Goal: Task Accomplishment & Management: Use online tool/utility

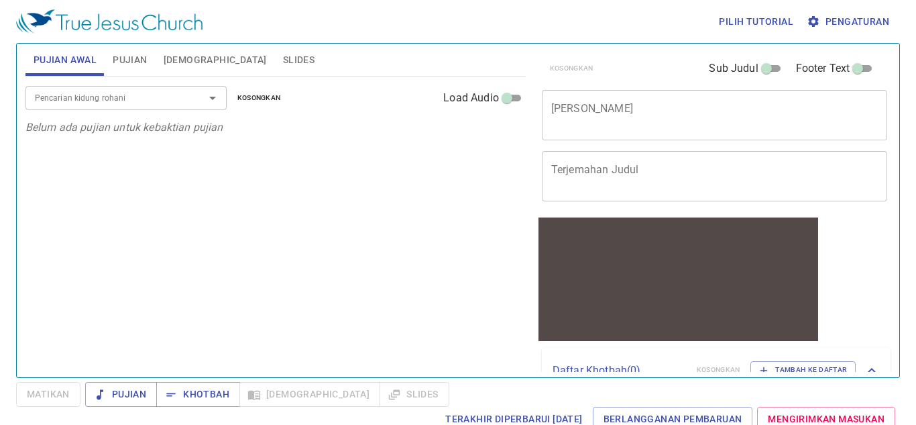
click at [870, 18] on span "Pengaturan" at bounding box center [850, 21] width 80 height 17
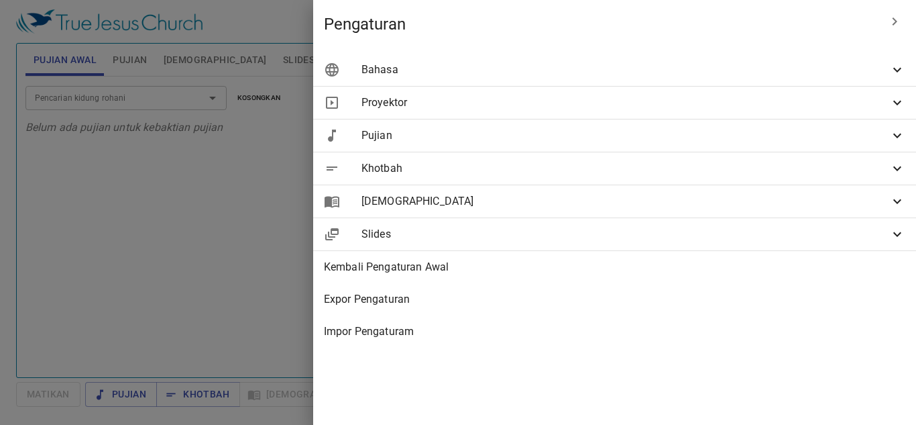
click at [234, 208] on div at bounding box center [458, 212] width 916 height 425
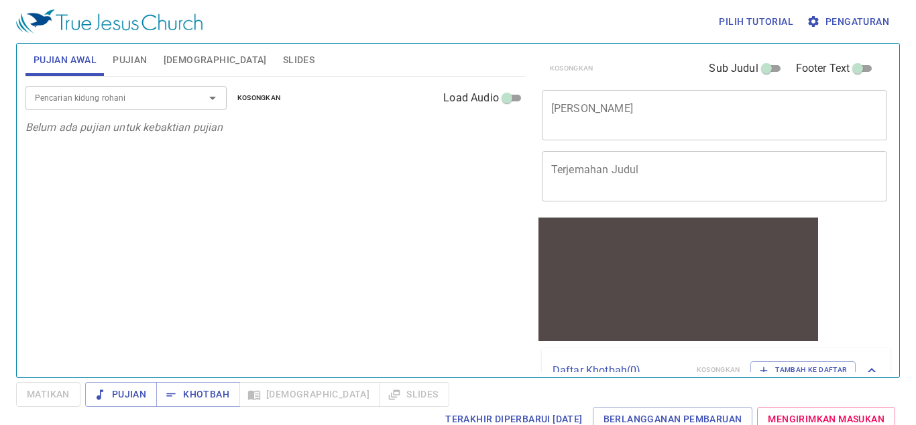
click at [132, 57] on span "Pujian" at bounding box center [130, 60] width 34 height 17
click at [283, 60] on span "Slides" at bounding box center [299, 60] width 32 height 17
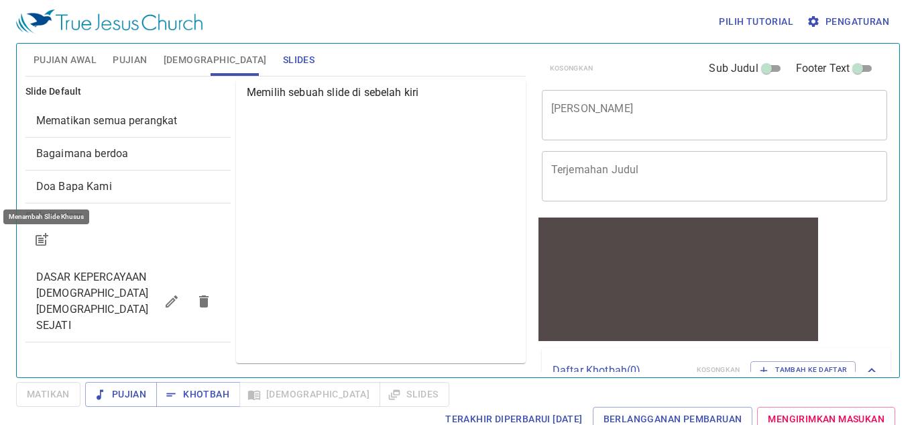
click at [37, 240] on icon "button" at bounding box center [42, 239] width 16 height 16
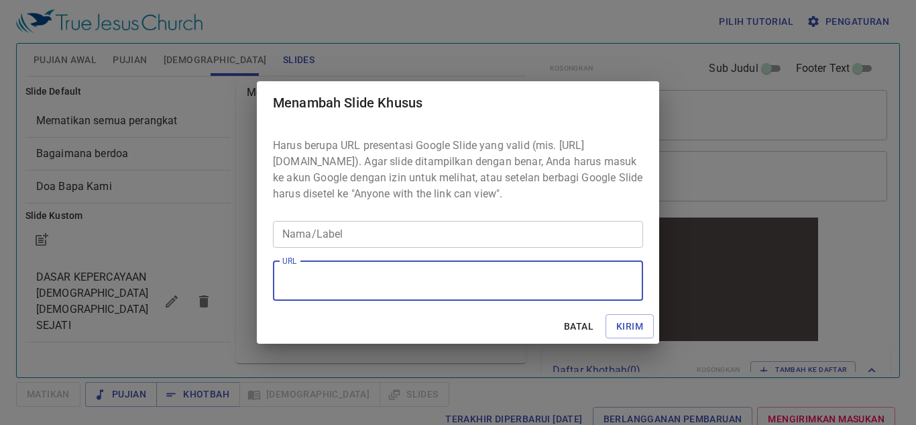
click at [325, 282] on textarea "URL" at bounding box center [458, 280] width 352 height 25
type textarea "v"
paste textarea "https://docs.google.com/presentation/d/1_h40Tn4s9dhozdLca_juGEZWe1Z4LDxA/edit?s…"
type textarea "https://docs.google.com/presentation/d/1_h40Tn4s9dhozdLca_juGEZWe1Z4LDxA/edit?s…"
click at [513, 235] on input "Nama/Label" at bounding box center [458, 234] width 370 height 27
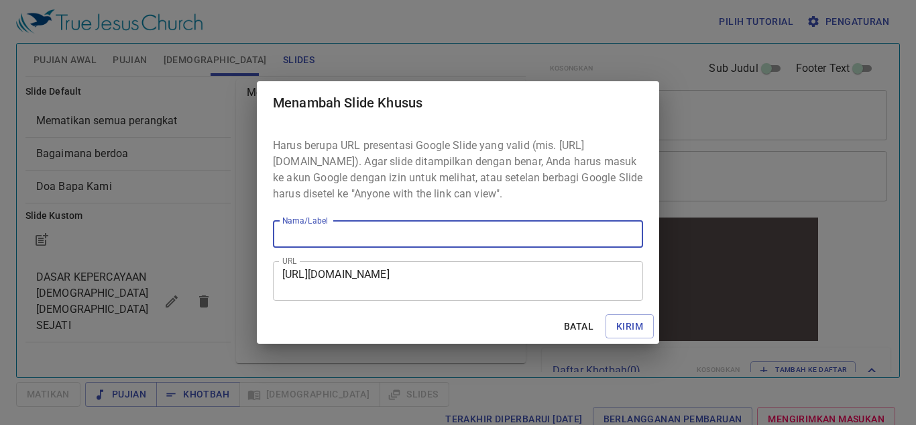
type input "kotbah"
click at [622, 335] on span "Kirim" at bounding box center [629, 326] width 27 height 17
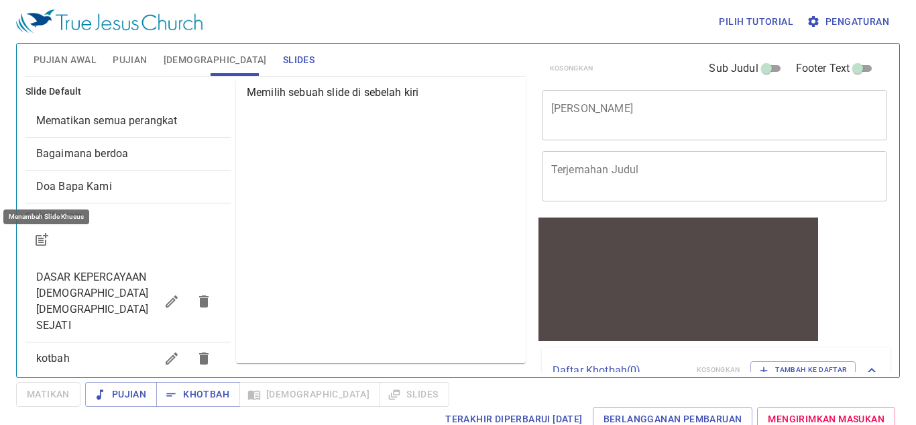
click at [33, 342] on div "kotbah" at bounding box center [127, 358] width 205 height 32
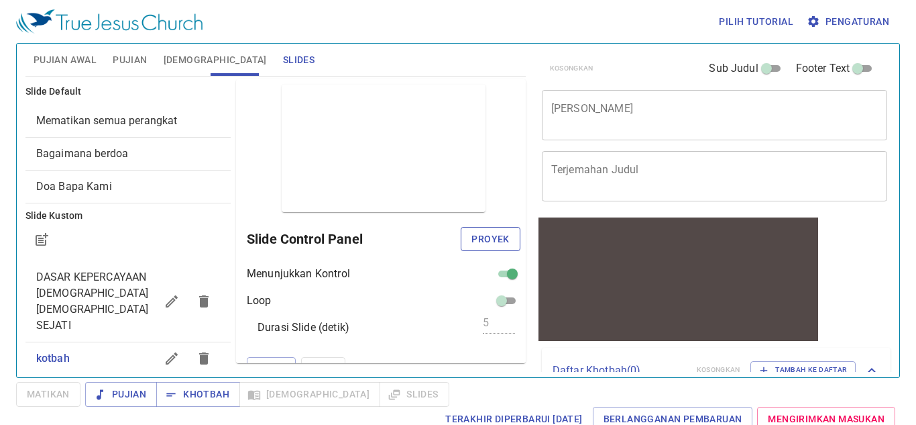
click at [487, 240] on span "Proyek" at bounding box center [491, 239] width 38 height 17
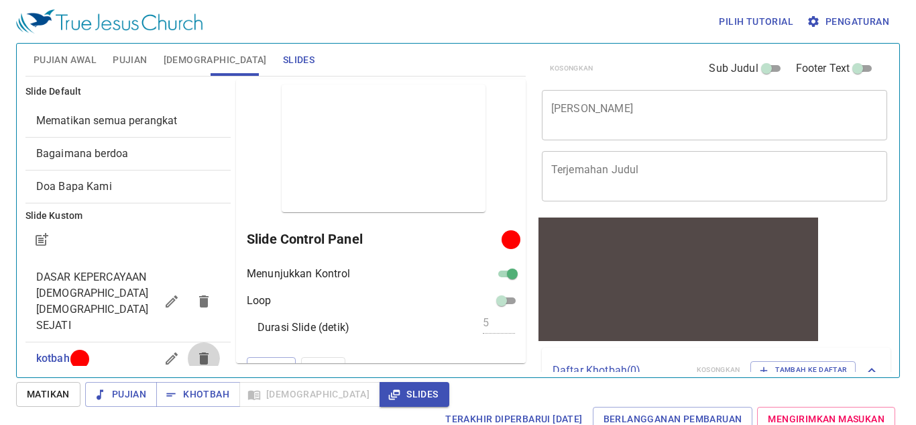
click at [199, 350] on icon "button" at bounding box center [204, 358] width 16 height 16
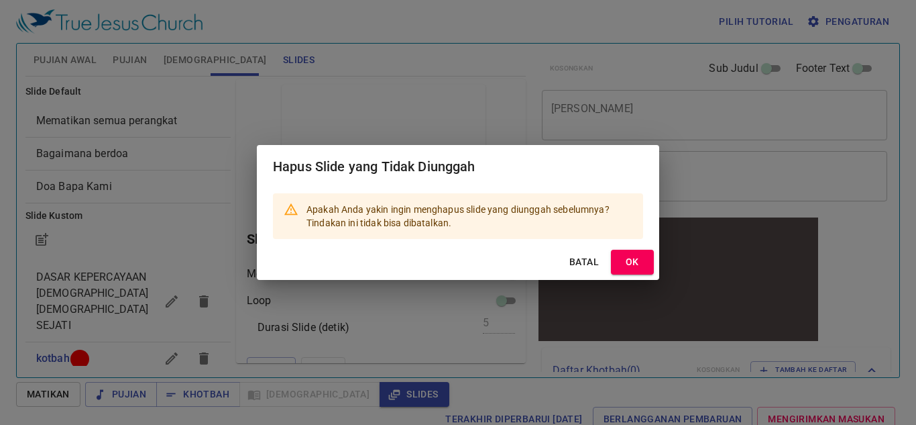
click at [580, 274] on div "Batal OK" at bounding box center [458, 262] width 402 height 36
click at [569, 263] on span "Batal" at bounding box center [584, 262] width 32 height 17
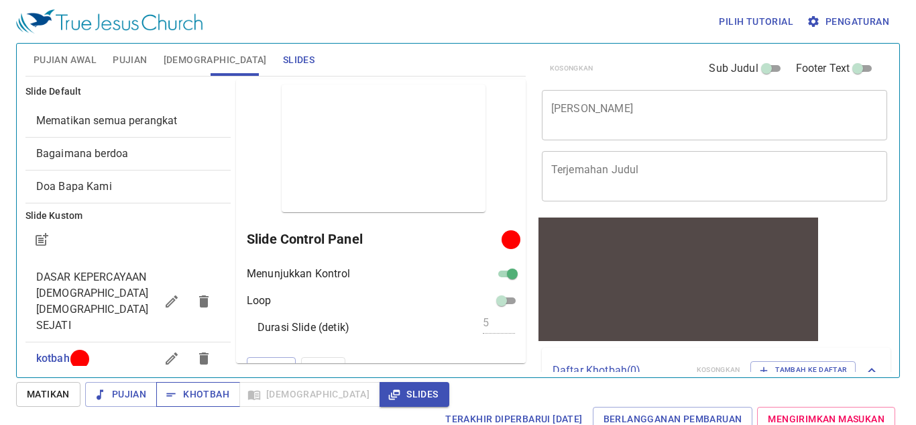
click at [219, 399] on span "Khotbah" at bounding box center [198, 394] width 62 height 17
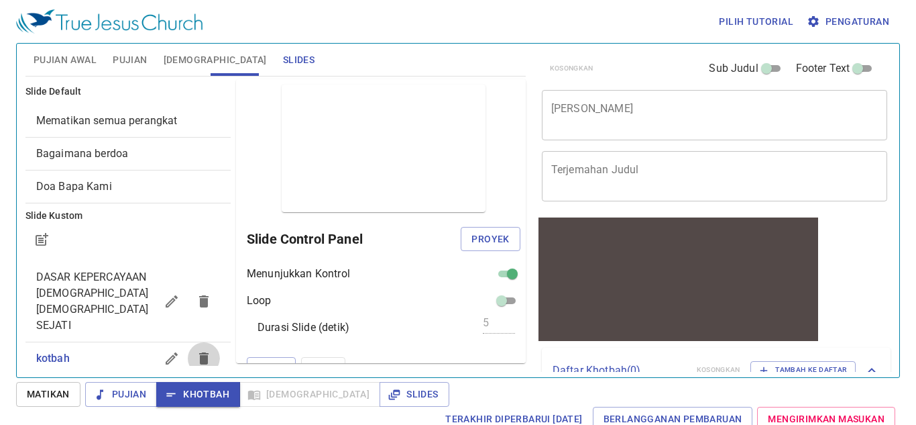
click at [197, 350] on icon "button" at bounding box center [204, 358] width 16 height 16
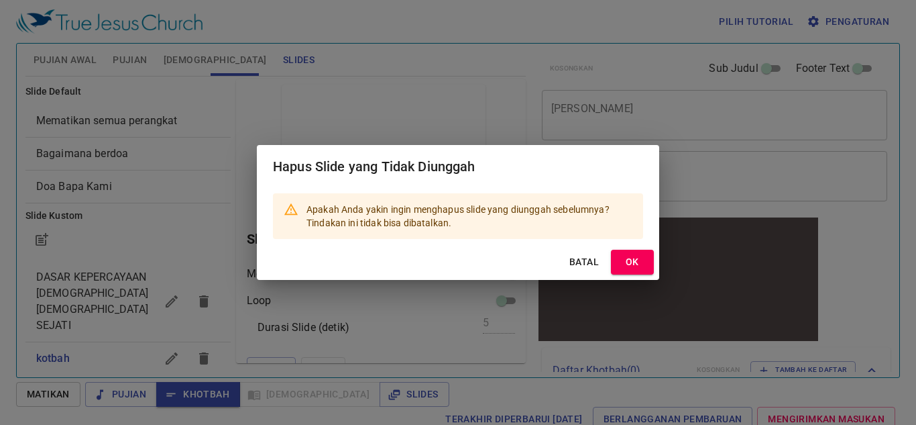
click at [628, 267] on span "OK" at bounding box center [632, 262] width 21 height 17
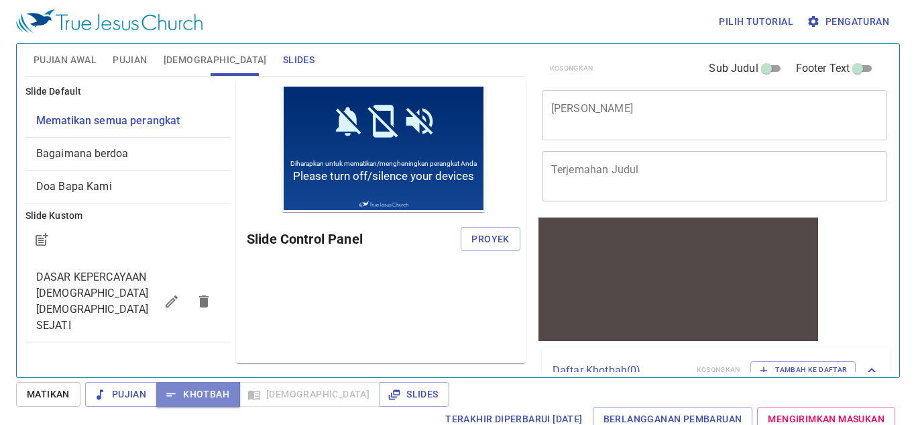
click at [183, 400] on span "Khotbah" at bounding box center [198, 394] width 62 height 17
click at [36, 390] on span "Matikan" at bounding box center [48, 394] width 43 height 17
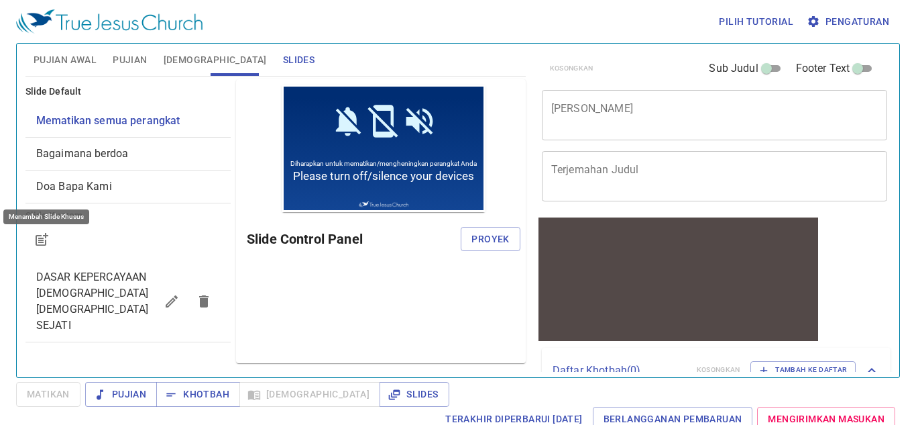
click at [39, 232] on icon "button" at bounding box center [42, 239] width 16 height 16
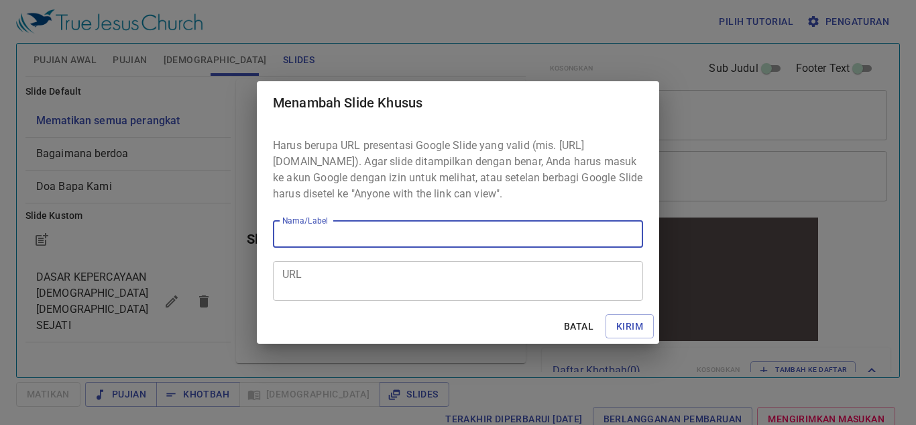
click at [354, 278] on textarea "URL" at bounding box center [458, 280] width 352 height 25
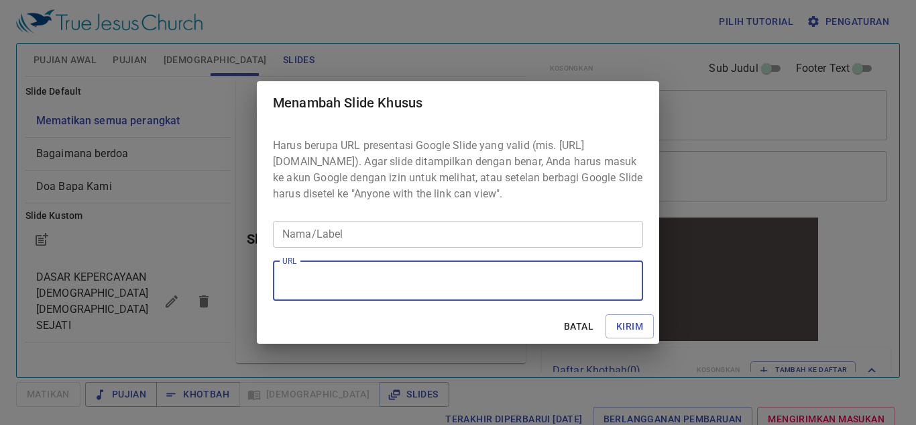
paste textarea "https://docs.google.com/presentation/d/1_h40Tn4s9dhozdLca_juGEZWe1Z4LDxA/edit?s…"
type textarea "https://docs.google.com/presentation/d/1_h40Tn4s9dhozdLca_juGEZWe1Z4LDxA/edit?s…"
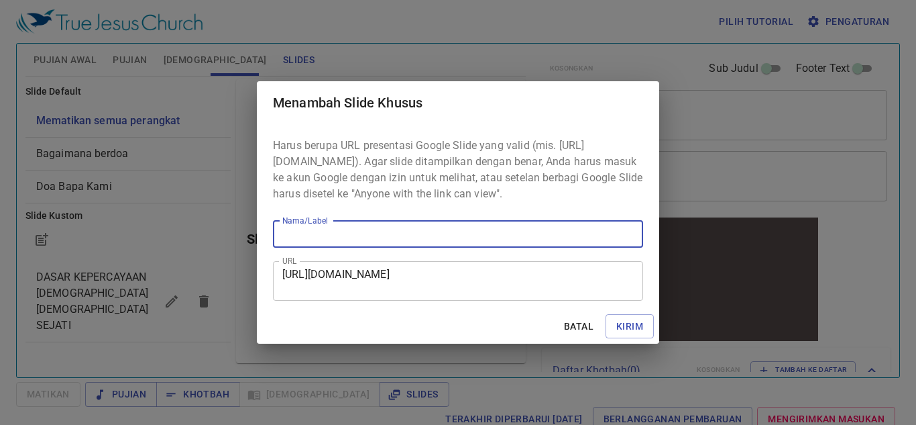
click at [364, 248] on input "Nama/Label" at bounding box center [458, 234] width 370 height 27
type input "kotbah"
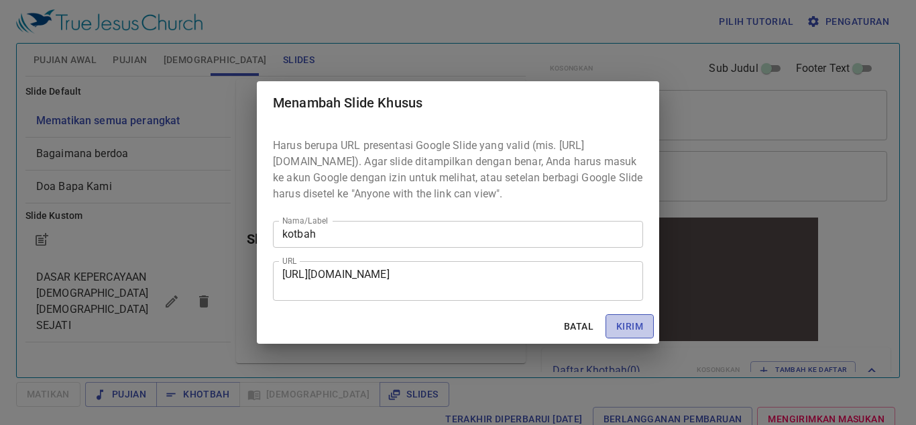
click at [639, 330] on span "Kirim" at bounding box center [629, 326] width 27 height 17
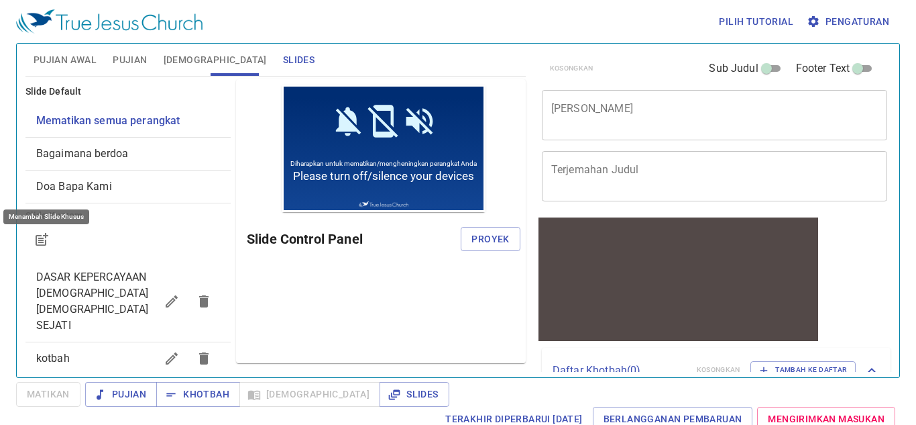
click at [73, 350] on span "kotbah" at bounding box center [95, 358] width 119 height 16
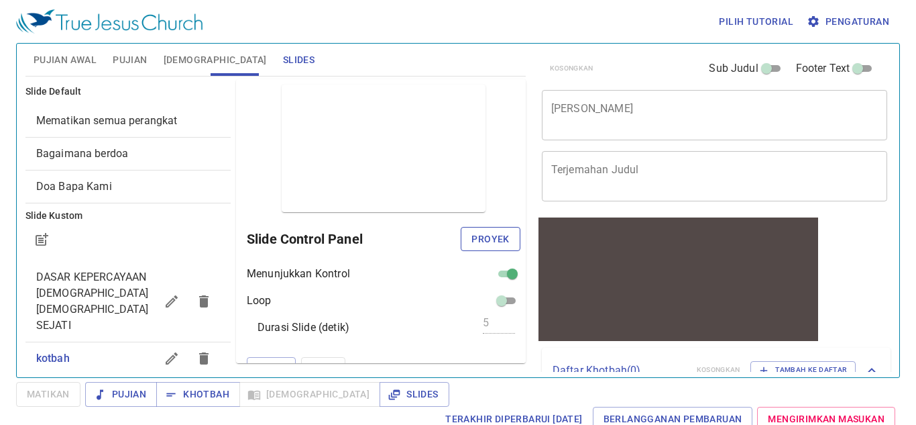
click at [497, 244] on span "Proyek" at bounding box center [491, 239] width 38 height 17
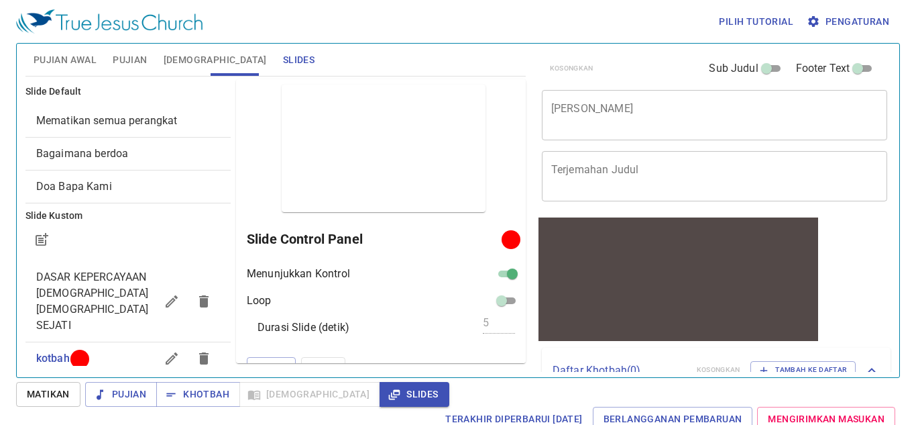
click at [611, 129] on div "x Judul Khotbah" at bounding box center [715, 115] width 346 height 50
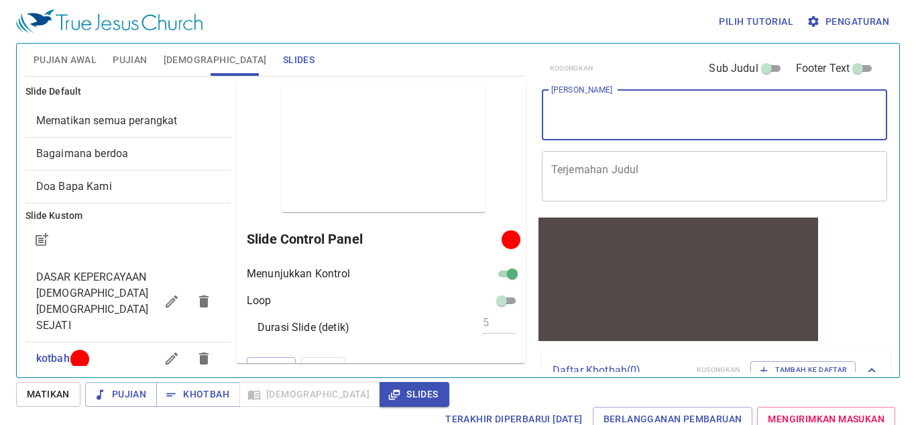
paste textarea "[DEMOGRAPHIC_DATA][PERSON_NAME][PERSON_NAME] : 10"
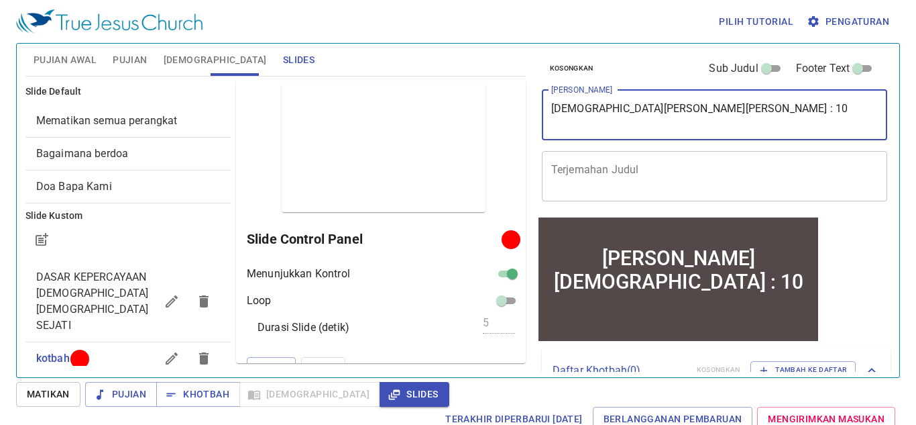
type textarea "[DEMOGRAPHIC_DATA][PERSON_NAME][PERSON_NAME] : 10"
click at [614, 197] on div "x Terjemahan Judul" at bounding box center [715, 176] width 346 height 50
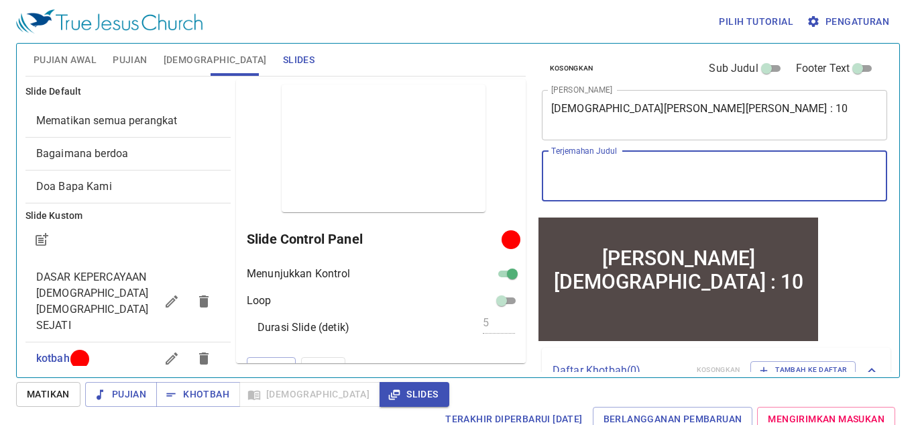
paste textarea "[PERSON_NAME]'s Determination Ezra 7:10"
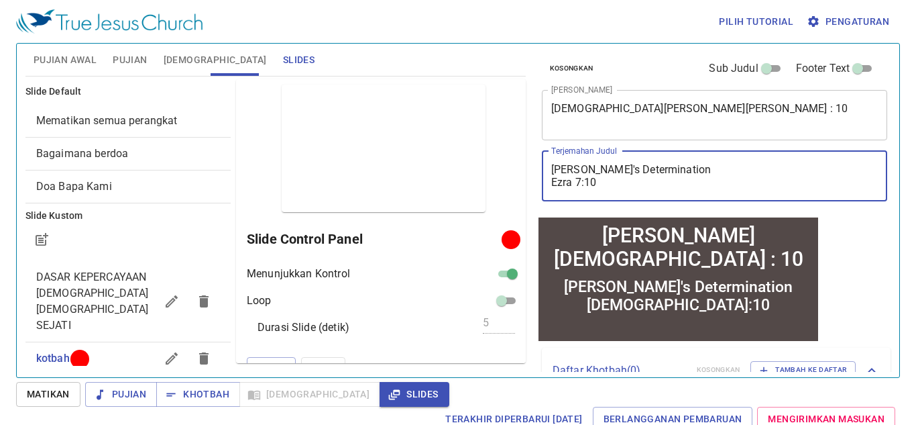
type textarea "[PERSON_NAME]'s Determination Ezra 7:10"
click at [123, 58] on span "Pujian" at bounding box center [130, 60] width 34 height 17
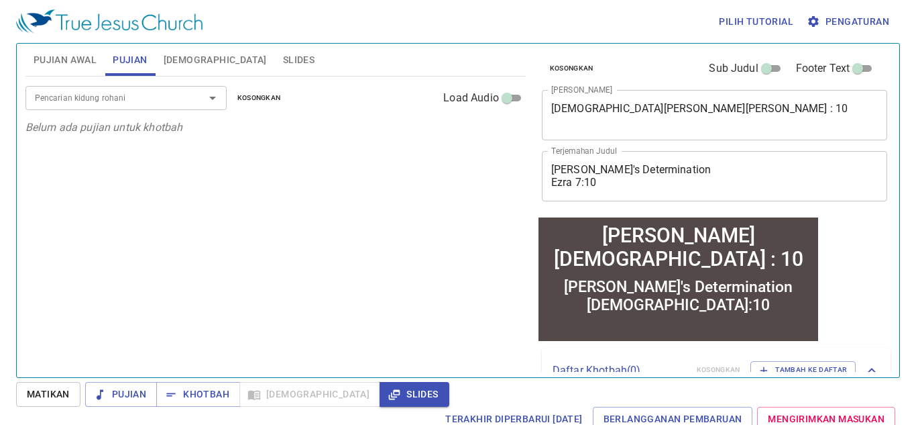
click at [93, 97] on input "Pencarian kidung rohani" at bounding box center [107, 97] width 154 height 15
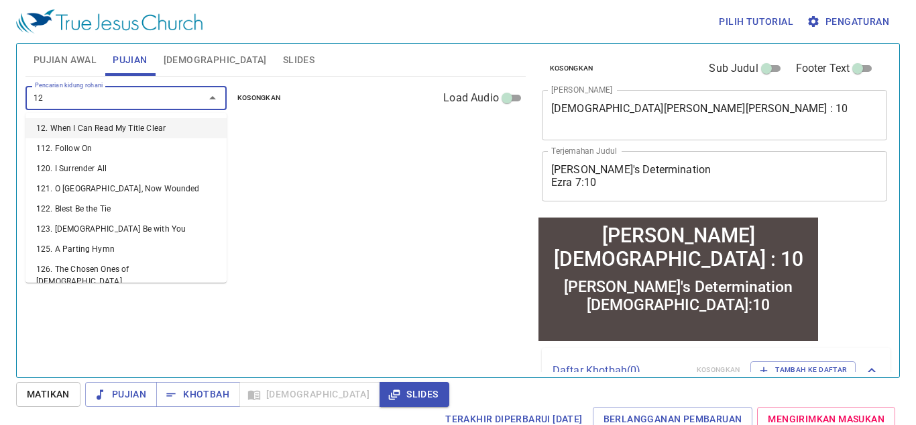
type input "129"
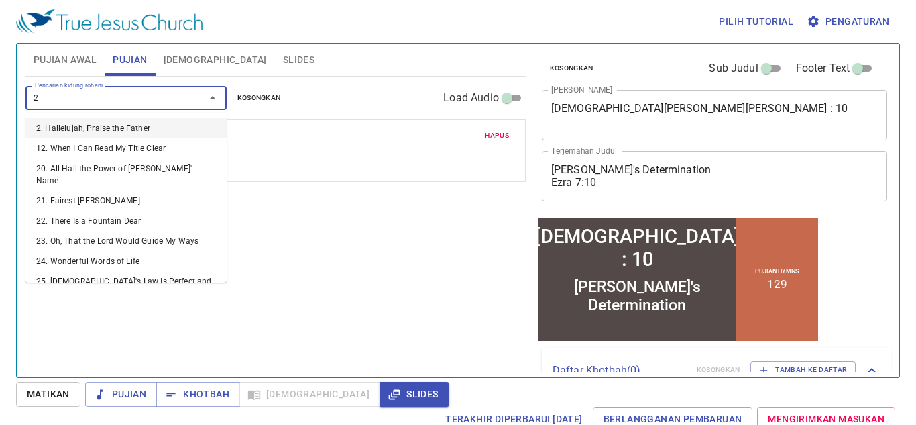
type input "25"
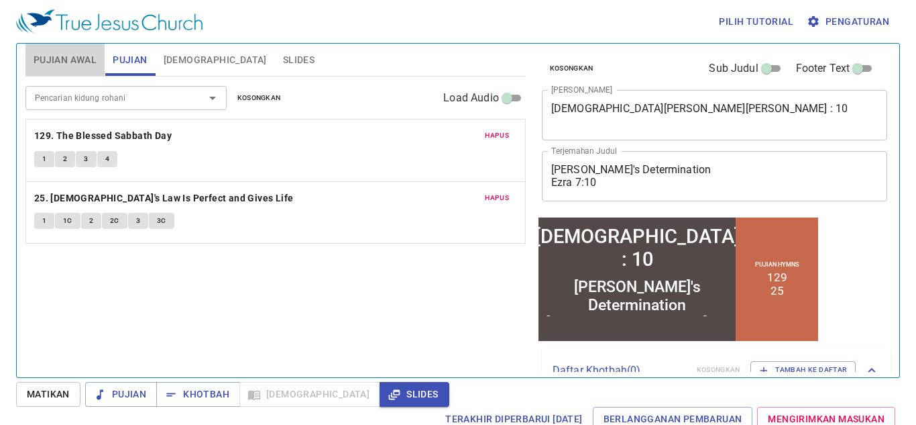
click at [60, 55] on span "Pujian Awal" at bounding box center [65, 60] width 63 height 17
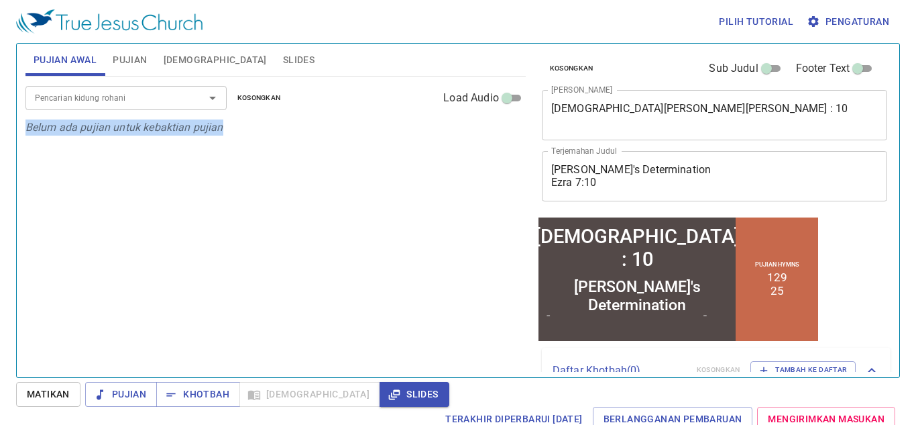
drag, startPoint x: 24, startPoint y: 123, endPoint x: 225, endPoint y: 135, distance: 201.6
click at [225, 135] on p "Belum ada pujian untuk kebaktian pujian" at bounding box center [275, 127] width 500 height 16
click at [217, 134] on div at bounding box center [217, 134] width 0 height 0
click at [131, 424] on div at bounding box center [134, 425] width 268 height 0
click at [371, 424] on div "Close" at bounding box center [458, 425] width 916 height 0
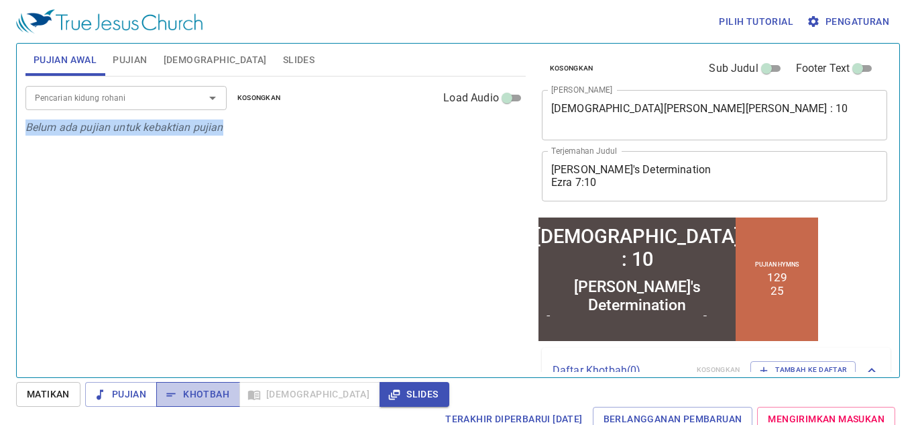
click at [192, 396] on span "Khotbah" at bounding box center [198, 394] width 62 height 17
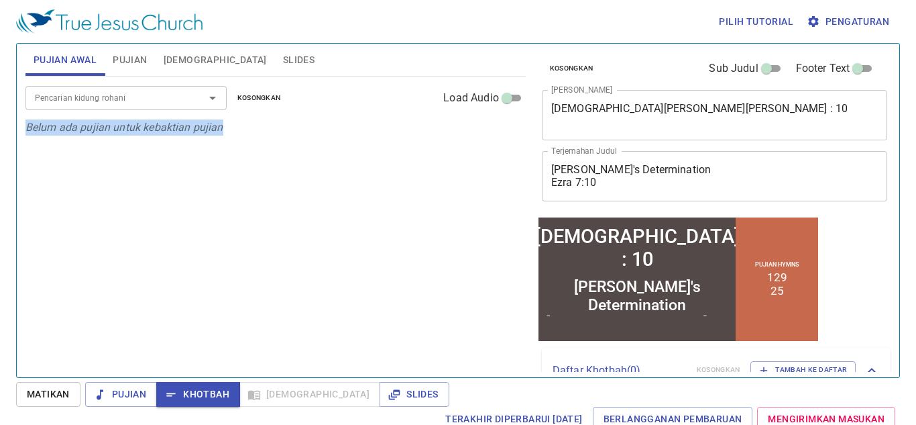
click at [145, 89] on div "Pencarian kidung rohani" at bounding box center [125, 97] width 201 height 23
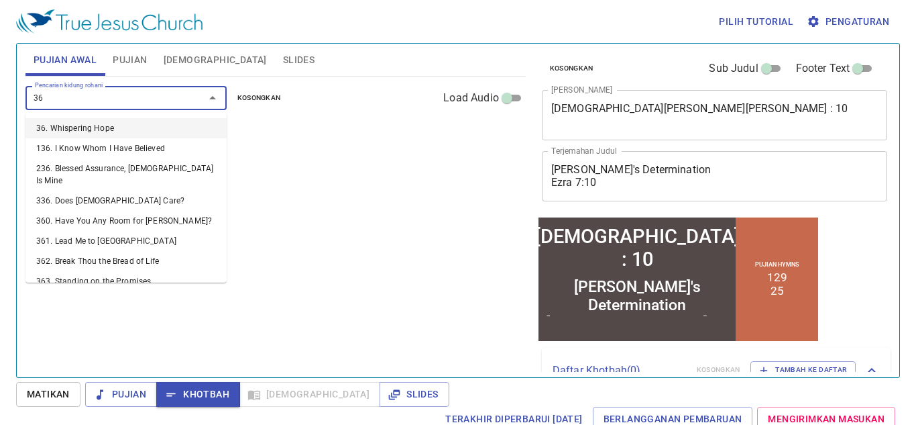
type input "363"
type input "367"
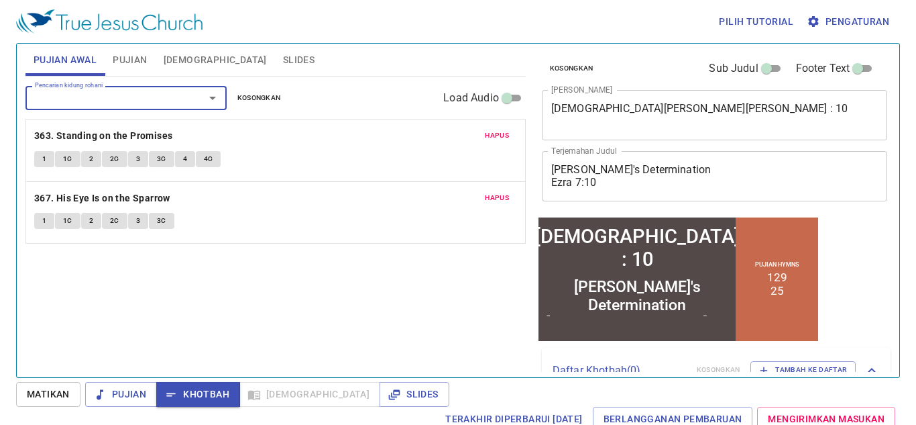
click at [131, 62] on span "Pujian" at bounding box center [130, 60] width 34 height 17
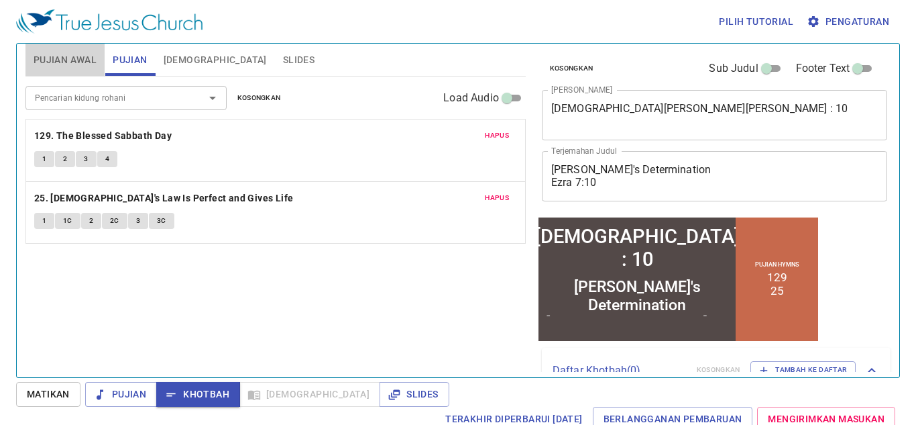
click at [46, 72] on button "Pujian Awal" at bounding box center [64, 60] width 79 height 32
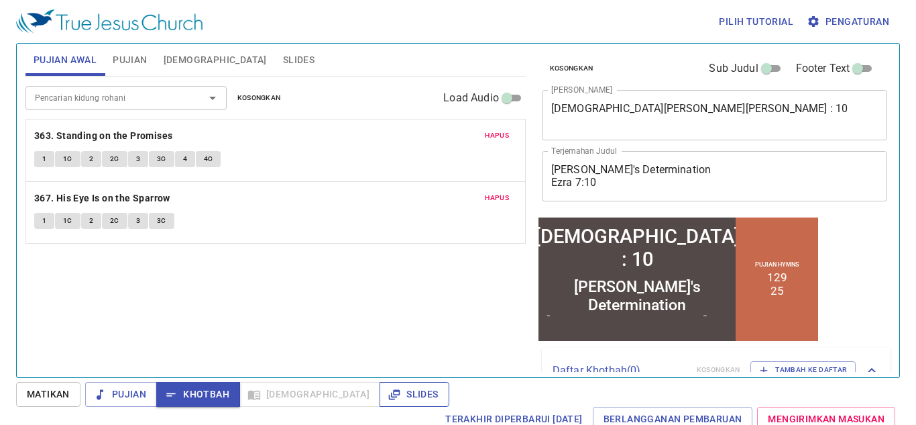
click at [390, 391] on span "Slides" at bounding box center [414, 394] width 48 height 17
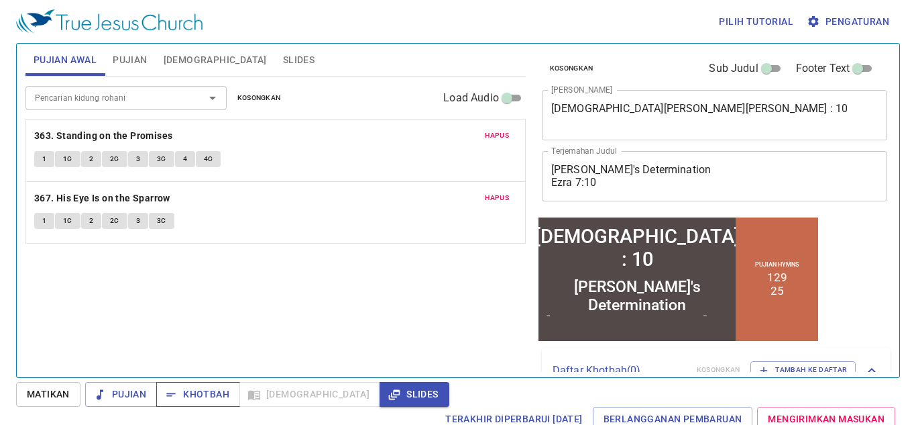
click at [202, 387] on span "Khotbah" at bounding box center [198, 394] width 62 height 17
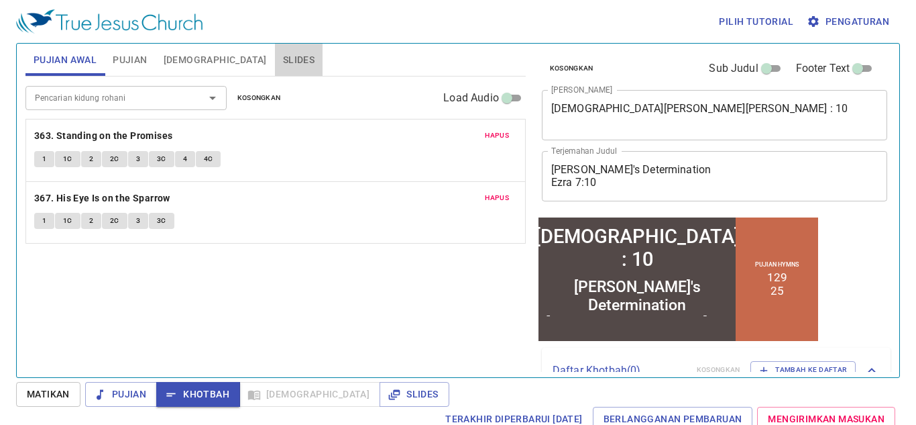
click at [275, 62] on button "Slides" at bounding box center [299, 60] width 48 height 32
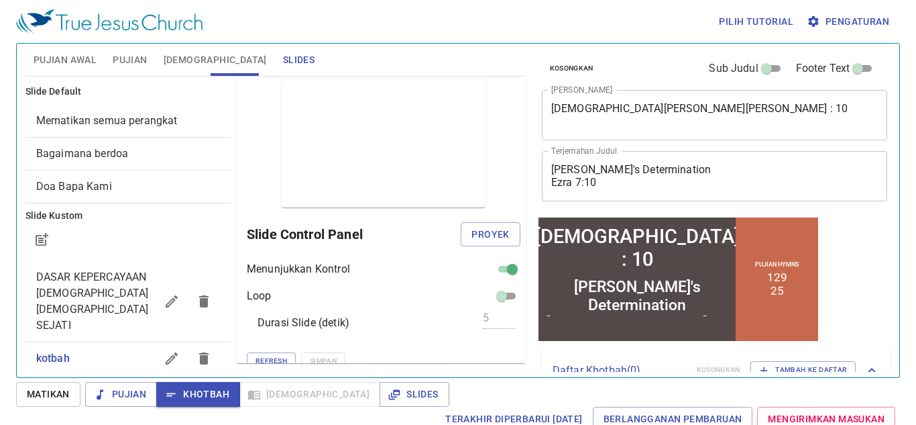
scroll to position [7, 0]
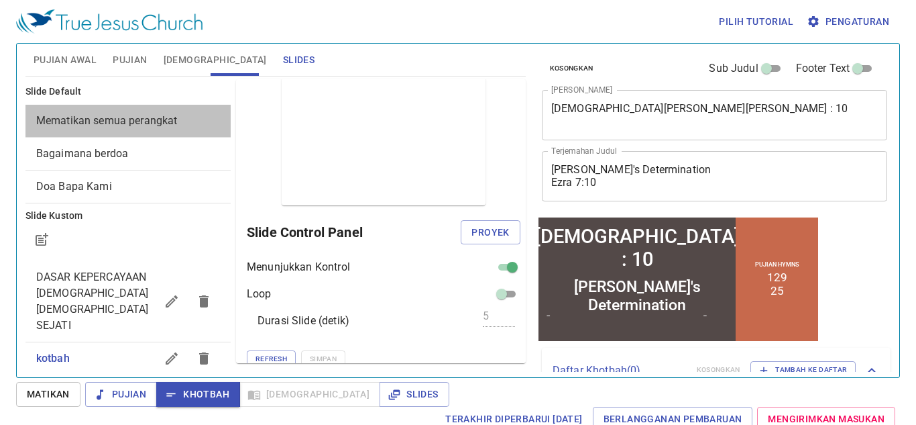
click at [178, 113] on span "Mematikan semua perangkat" at bounding box center [128, 121] width 184 height 16
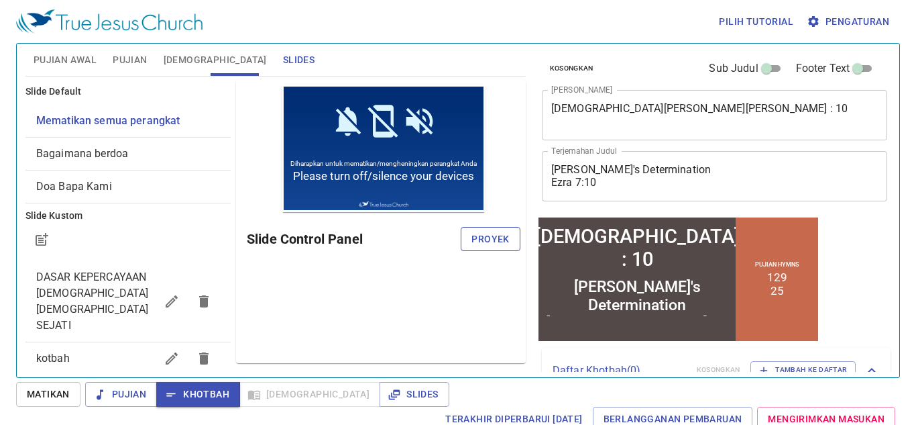
scroll to position [0, 0]
click at [487, 245] on span "Proyek" at bounding box center [491, 239] width 38 height 17
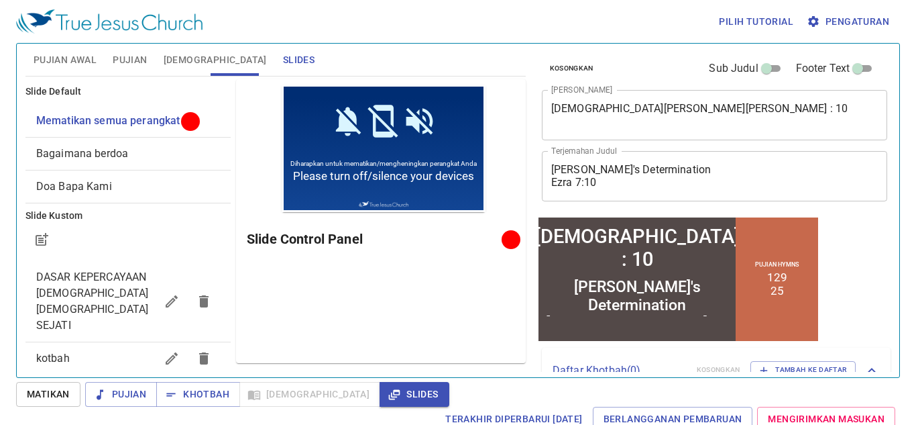
click at [623, 20] on div "Pilih tutorial Pengaturan" at bounding box center [455, 21] width 879 height 43
click at [126, 394] on span "Pujian" at bounding box center [121, 394] width 50 height 17
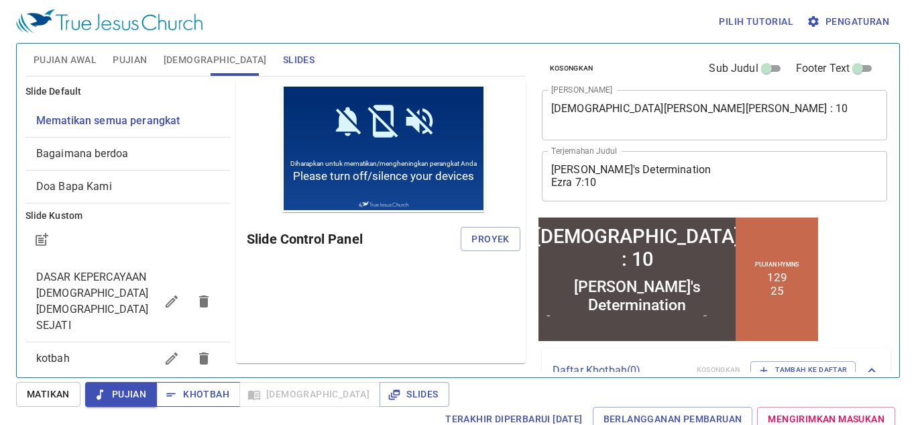
click at [197, 401] on span "Khotbah" at bounding box center [198, 394] width 62 height 17
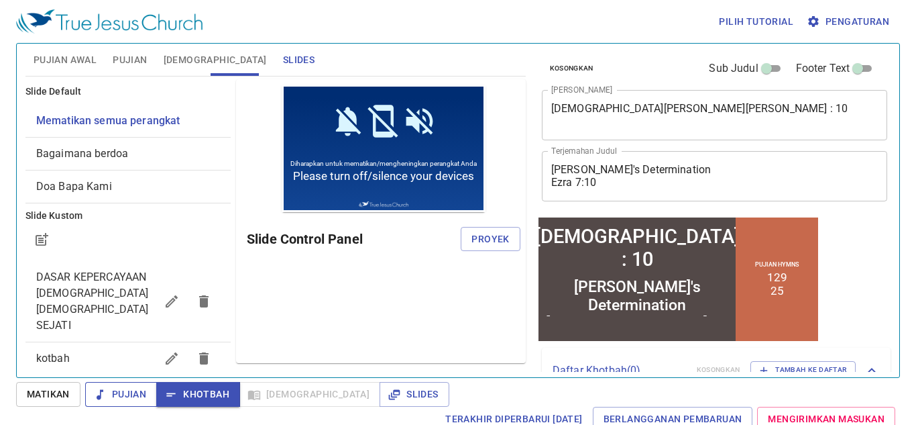
click at [117, 400] on span "Pujian" at bounding box center [121, 394] width 50 height 17
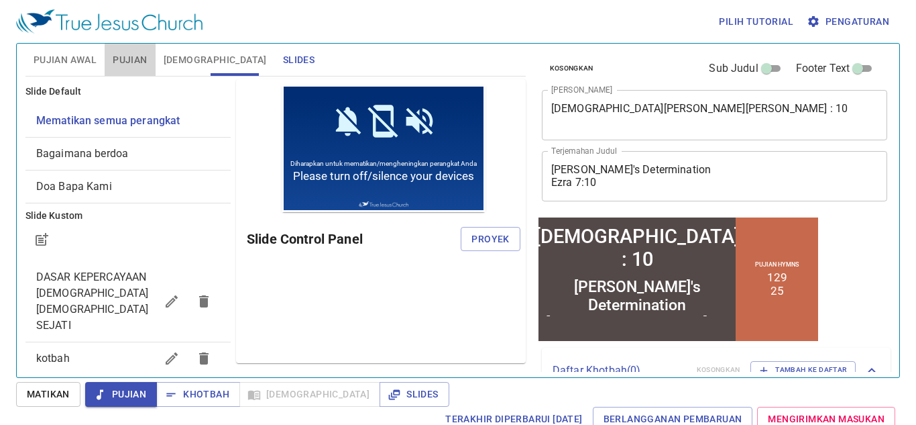
click at [142, 54] on span "Pujian" at bounding box center [130, 60] width 34 height 17
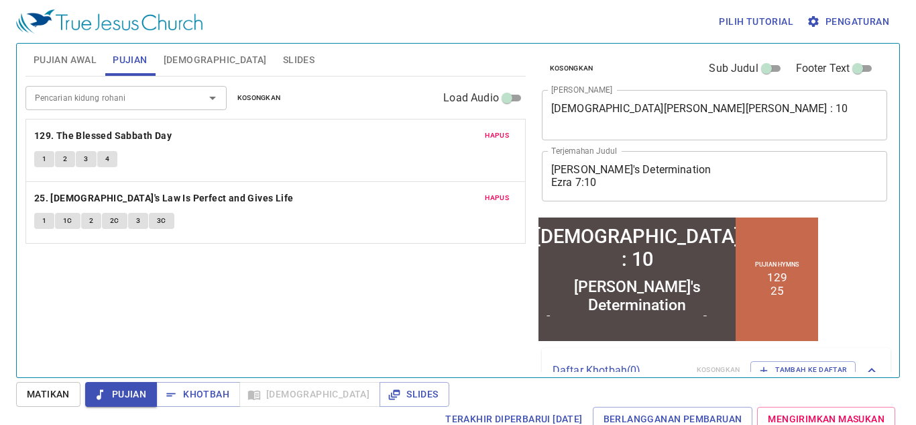
click at [48, 66] on span "Pujian Awal" at bounding box center [65, 60] width 63 height 17
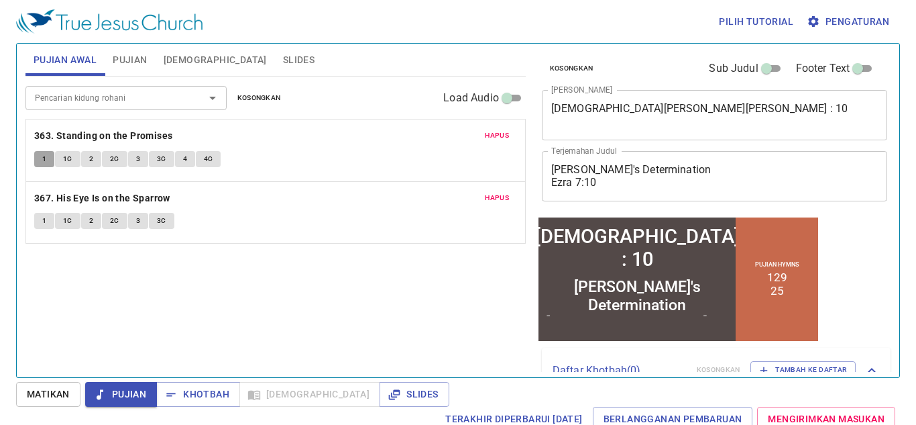
click at [40, 158] on button "1" at bounding box center [44, 159] width 20 height 16
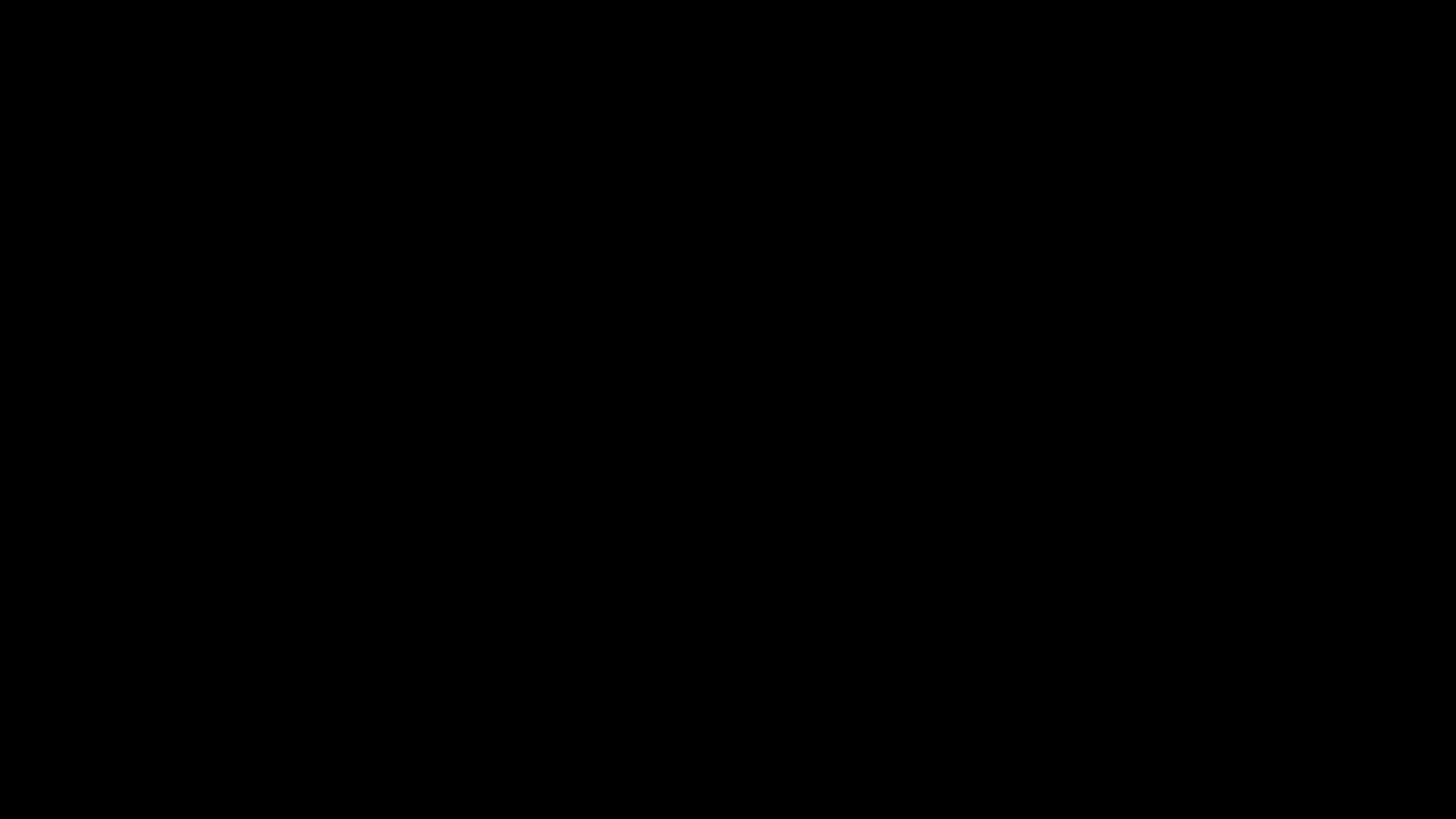
click at [15, 543] on div at bounding box center [728, 409] width 1456 height 819
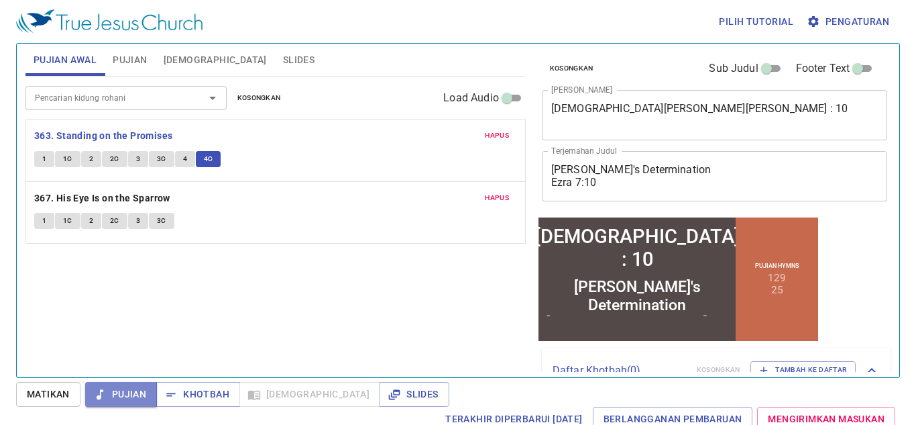
click at [132, 395] on span "Pujian" at bounding box center [121, 394] width 50 height 17
click at [125, 191] on b "367. His Eye Is on the Sparrow" at bounding box center [102, 198] width 136 height 17
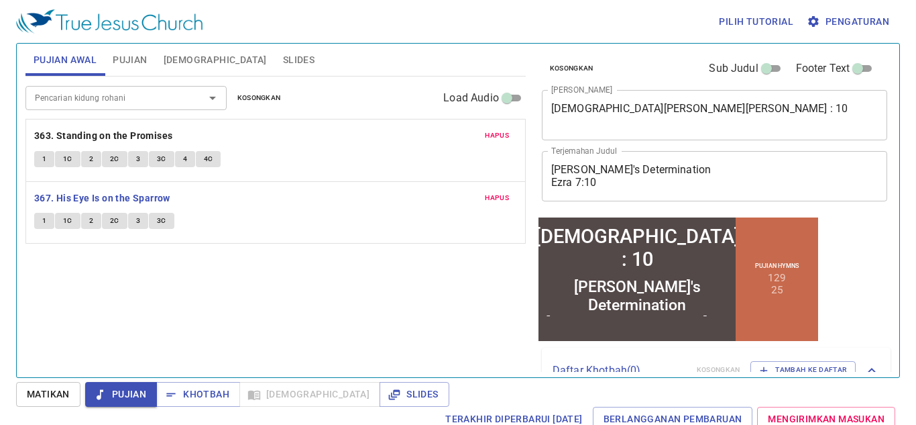
click at [91, 97] on input "Pencarian kidung rohani" at bounding box center [107, 97] width 154 height 15
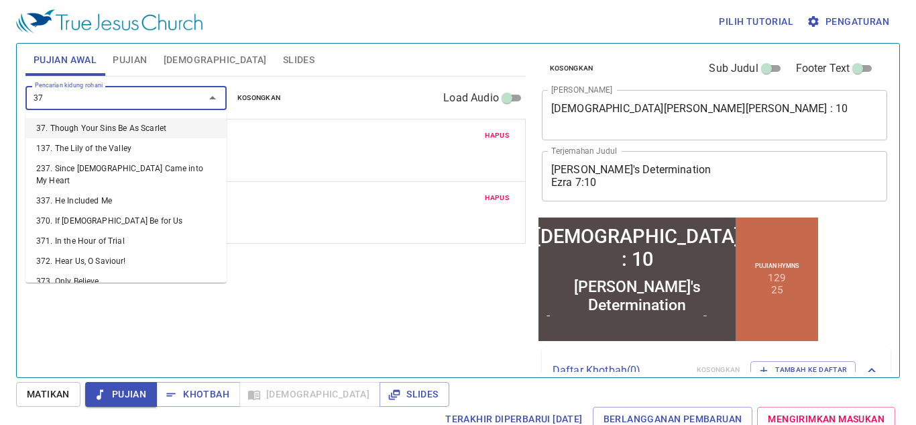
type input "373"
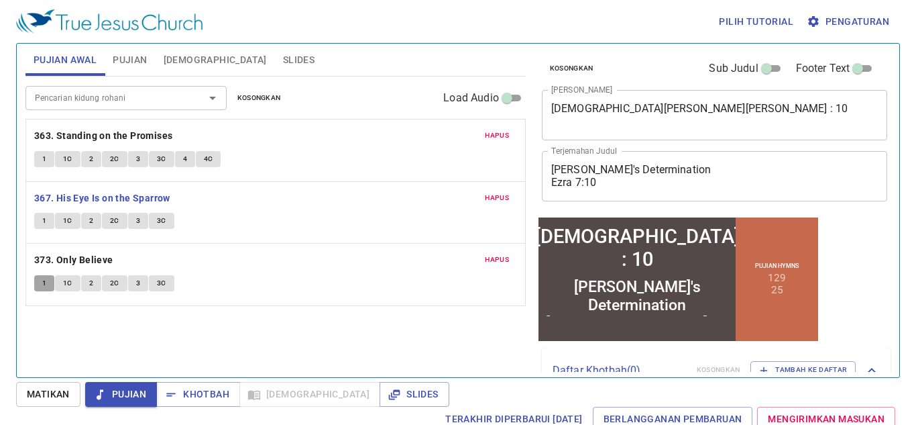
click at [44, 282] on span "1" at bounding box center [44, 283] width 4 height 12
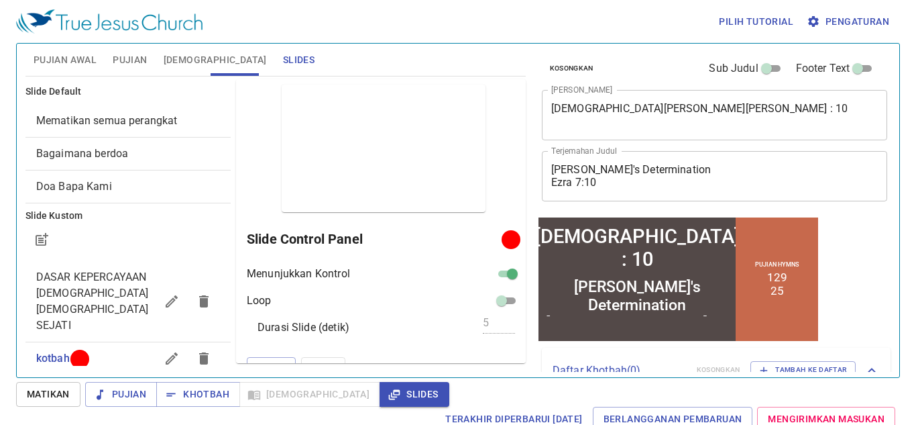
click at [188, 58] on span "[DEMOGRAPHIC_DATA]" at bounding box center [215, 60] width 103 height 17
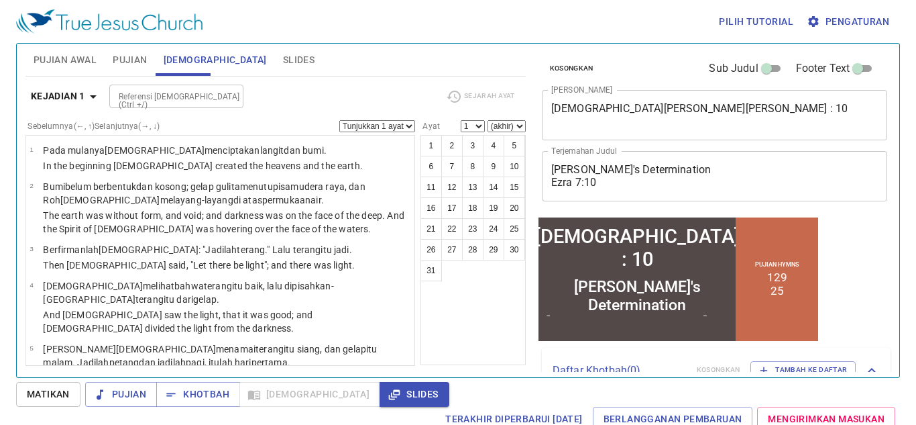
click at [196, 89] on input "Referensi [DEMOGRAPHIC_DATA] (Ctrl +/)" at bounding box center [165, 96] width 104 height 15
type input "ezr 7 10"
select select "10"
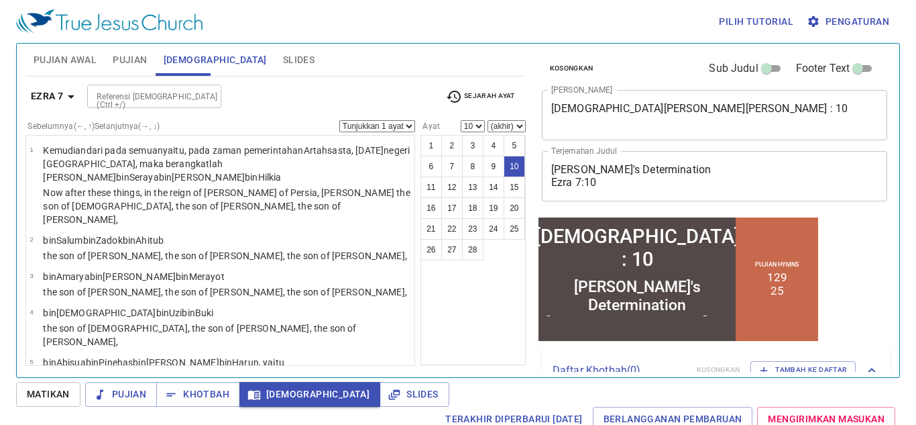
scroll to position [1, 0]
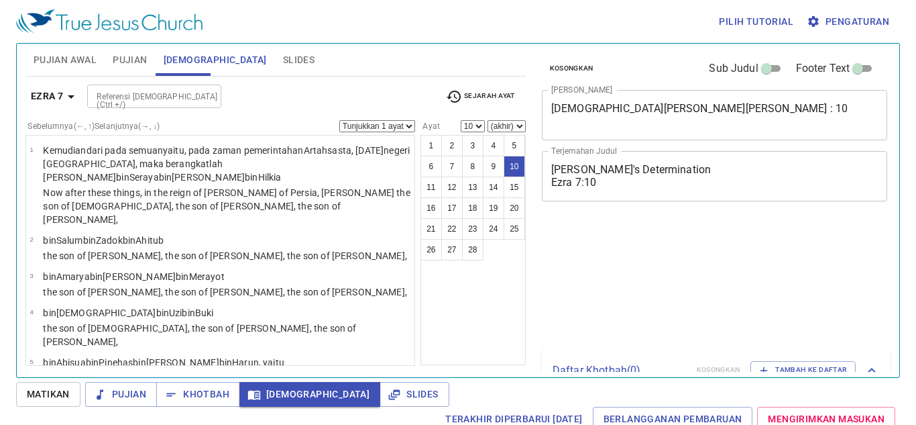
select select "10"
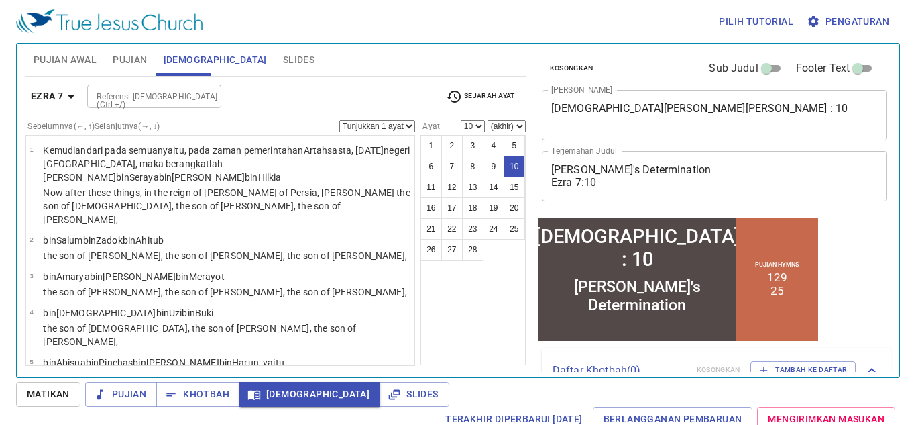
scroll to position [463, 0]
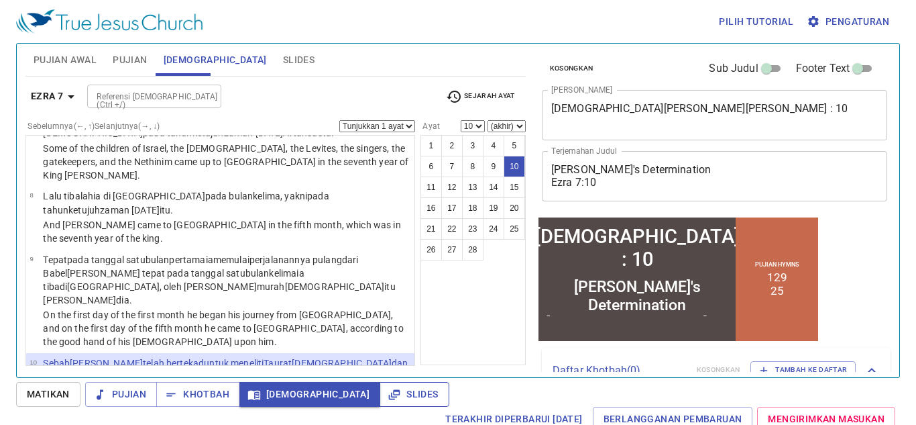
click at [390, 396] on span "Slides" at bounding box center [414, 394] width 48 height 17
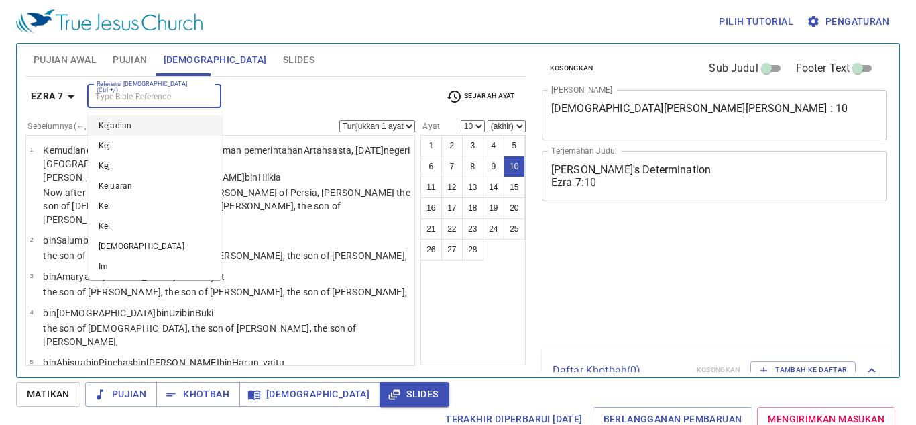
select select "10"
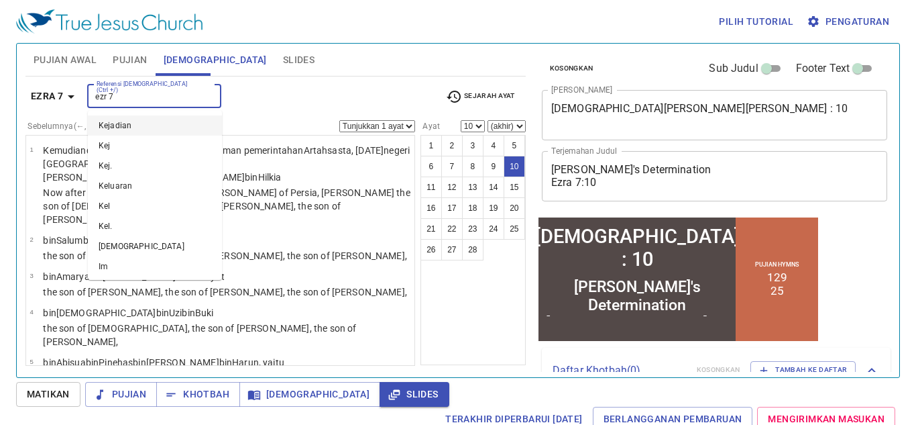
click at [142, 89] on input "ezr 7" at bounding box center [143, 96] width 104 height 15
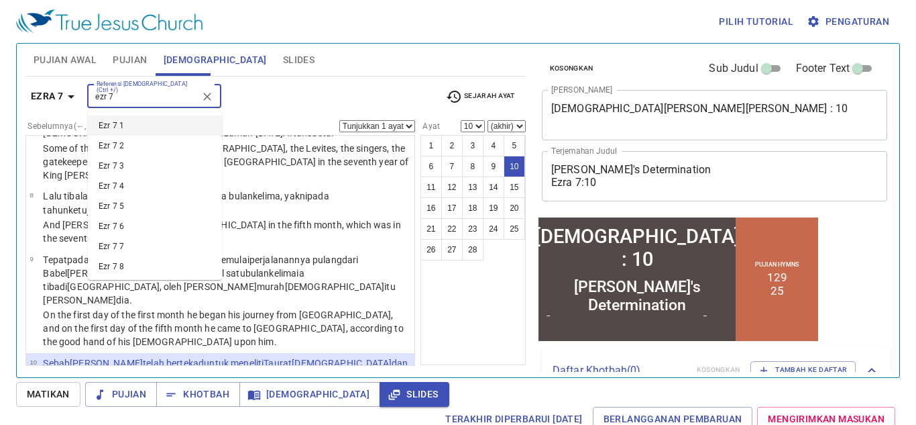
type input "ezr 7"
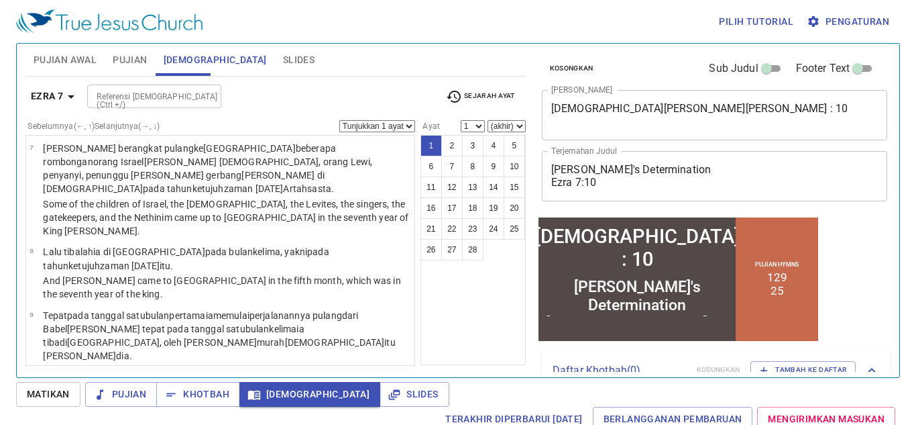
scroll to position [564, 0]
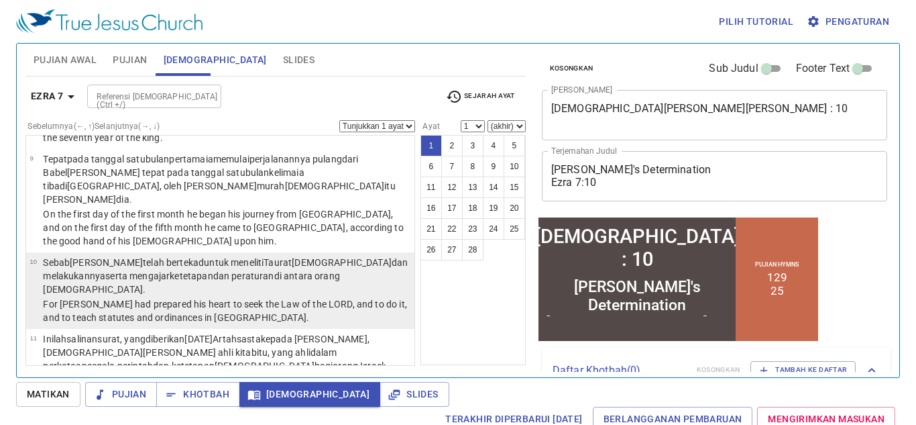
click at [161, 297] on p "For Ezra had prepared his heart to seek the Law of the LORD, and to do it, and …" at bounding box center [227, 310] width 368 height 27
select select "10"
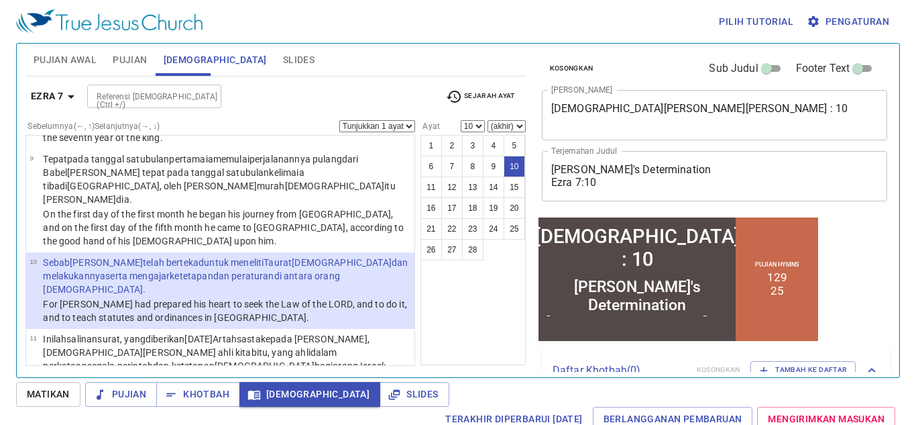
scroll to position [1, 0]
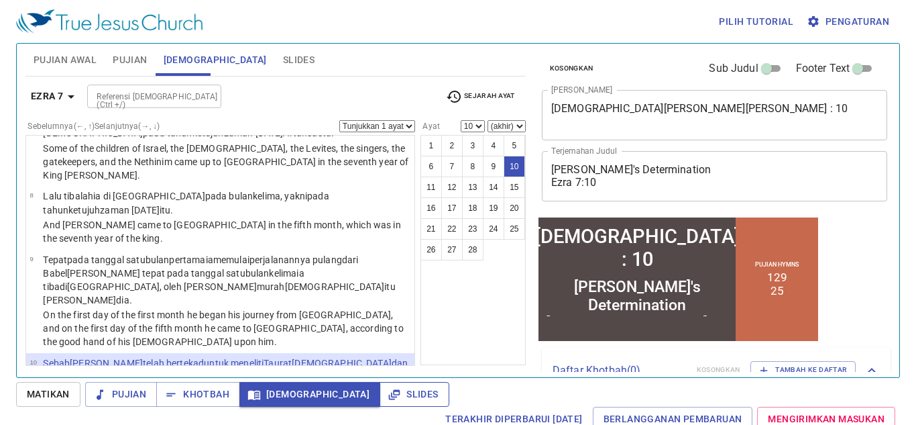
click at [390, 400] on span "Slides" at bounding box center [414, 394] width 48 height 17
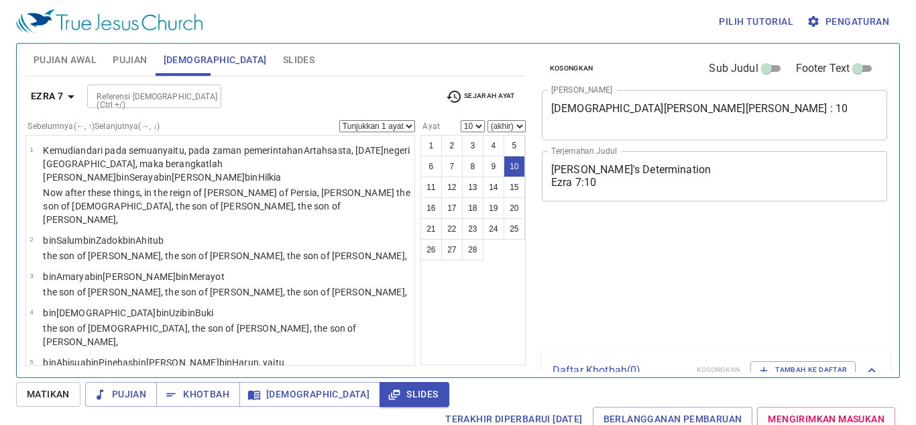
select select "10"
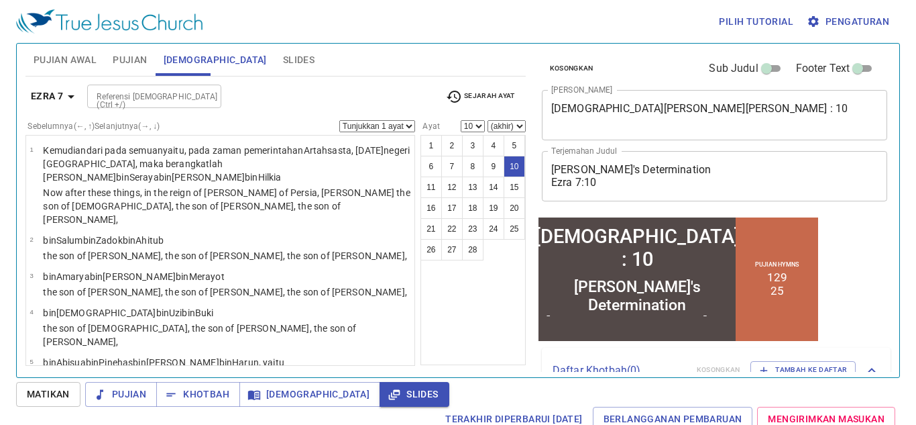
scroll to position [463, 0]
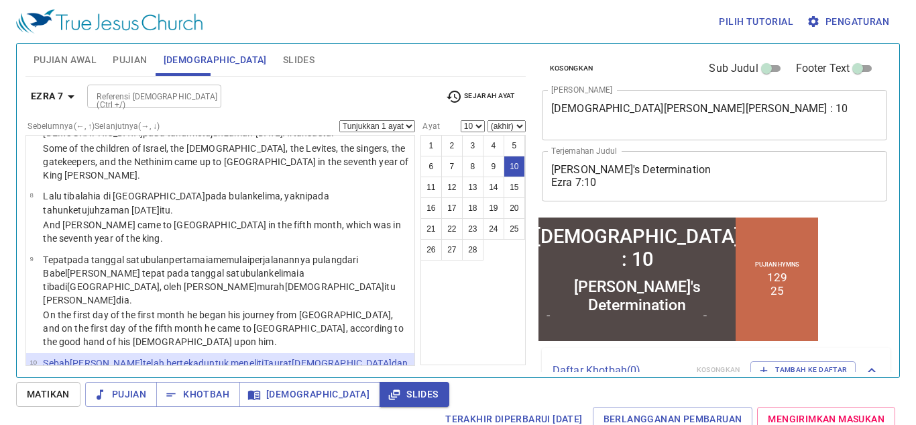
click at [182, 93] on input "Referensi [DEMOGRAPHIC_DATA] (Ctrl +/)" at bounding box center [143, 96] width 104 height 15
type input "mat 7 21"
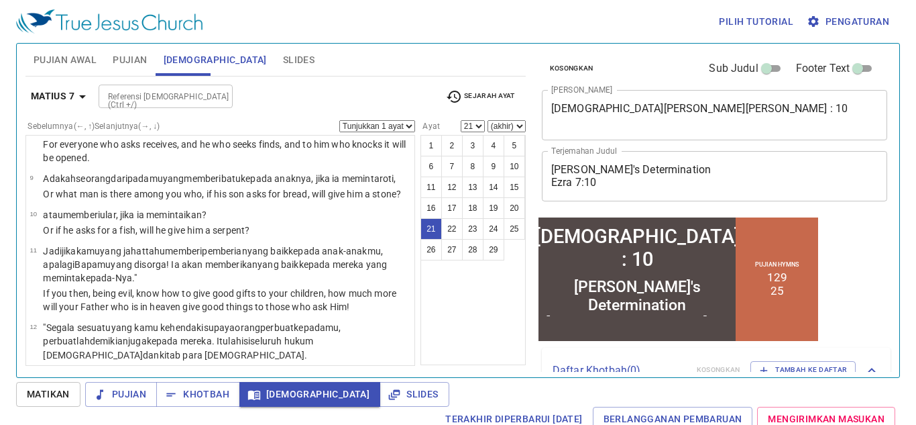
scroll to position [1077, 0]
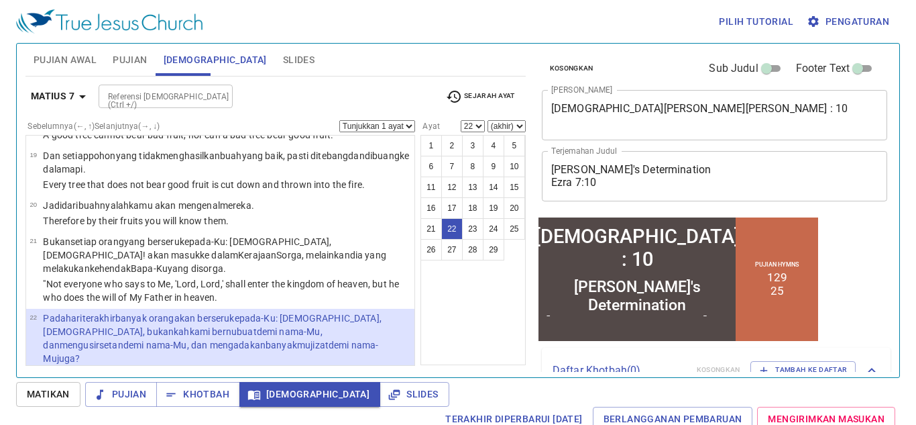
select select "23"
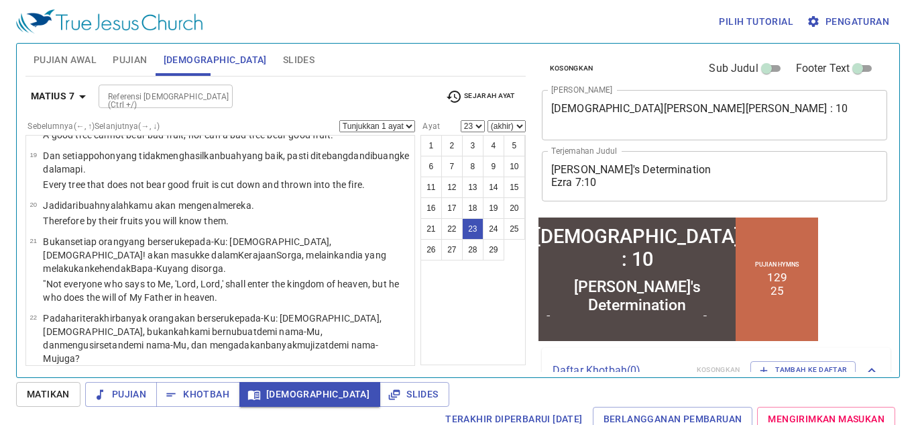
scroll to position [1216, 0]
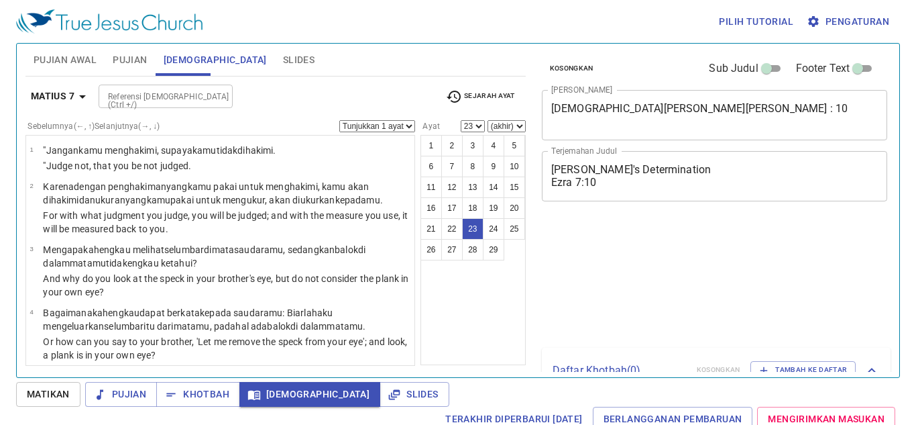
select select "23"
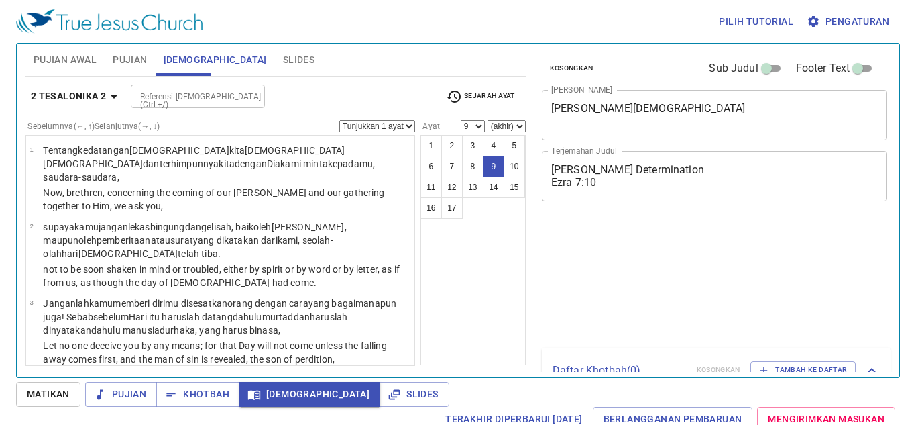
select select "9"
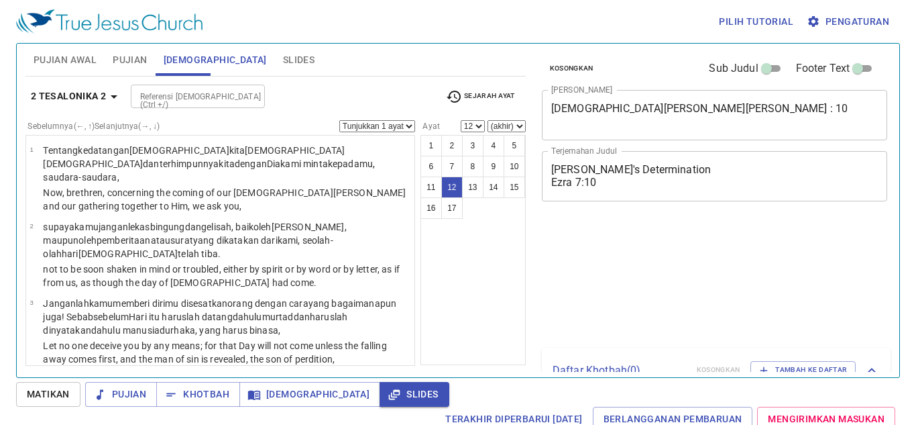
select select "12"
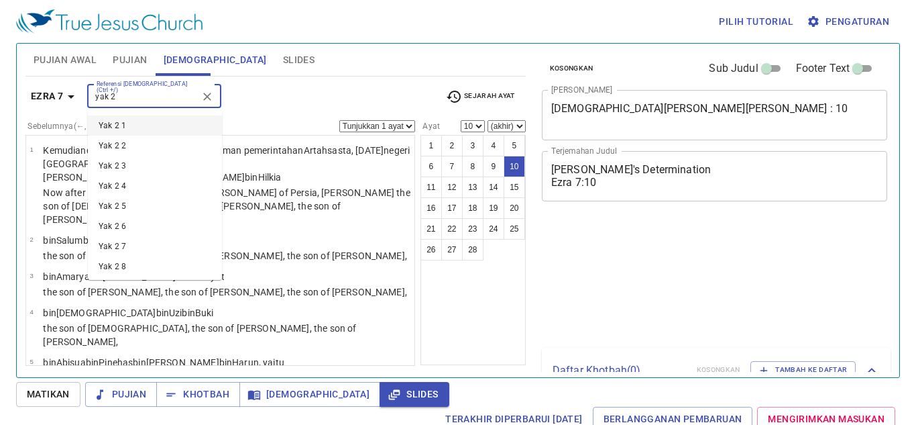
select select "10"
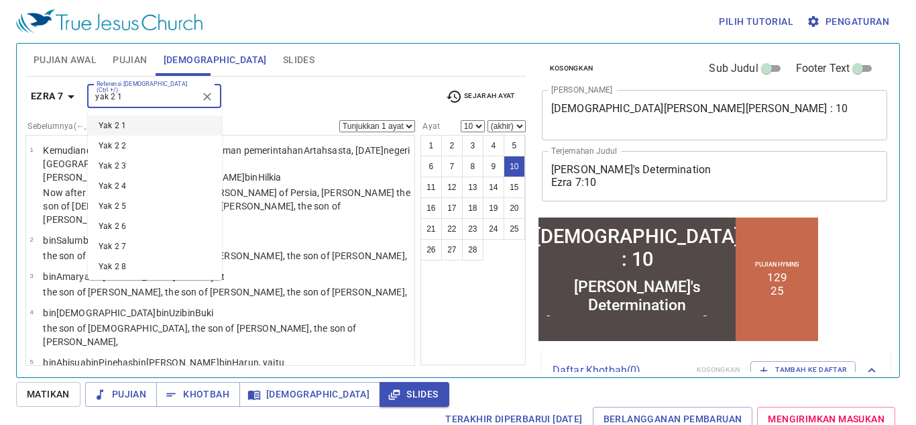
type input "yak 2 17"
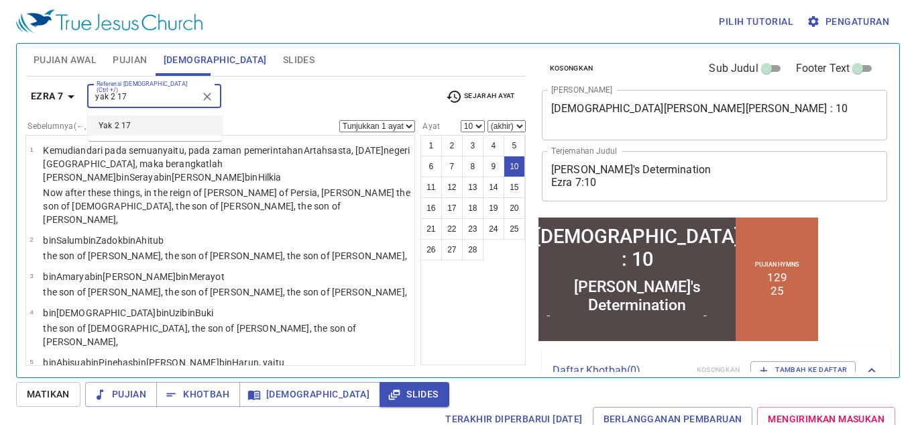
scroll to position [521, 0]
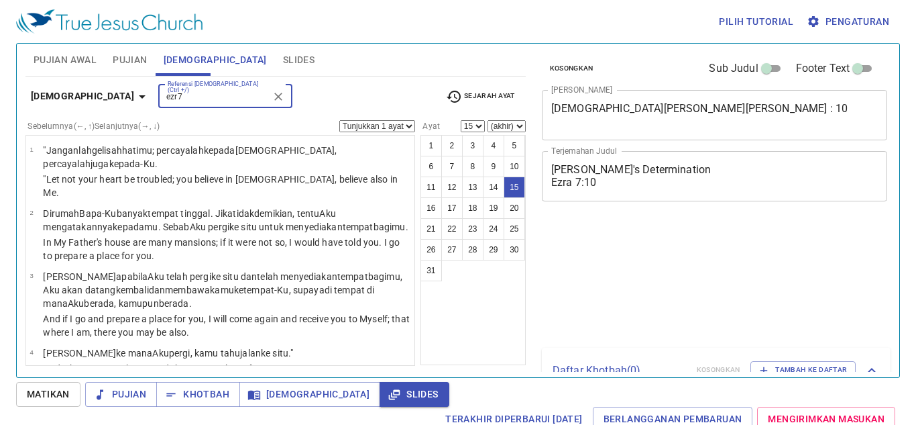
select select "15"
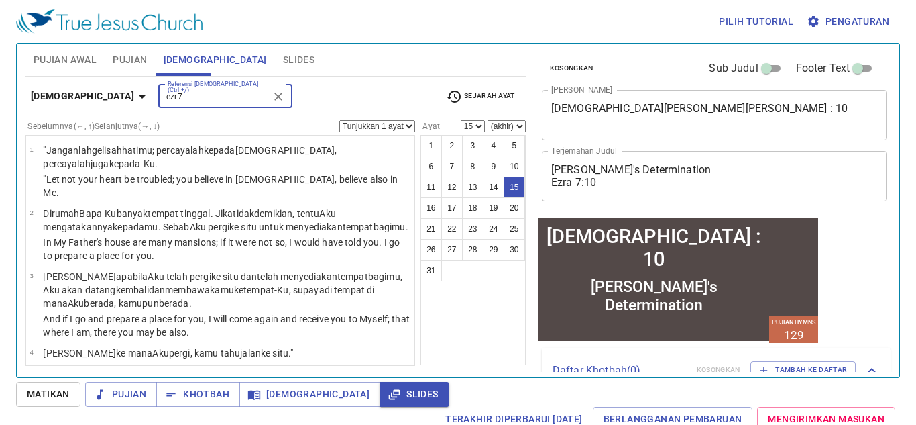
type input "ezr 7"
click at [158, 86] on div "ezr 7 Referensi Alkitab (Ctrl +/)" at bounding box center [225, 96] width 134 height 23
click at [162, 91] on input "ezr 7" at bounding box center [214, 96] width 104 height 15
click at [162, 99] on input "ezr 7" at bounding box center [214, 96] width 104 height 15
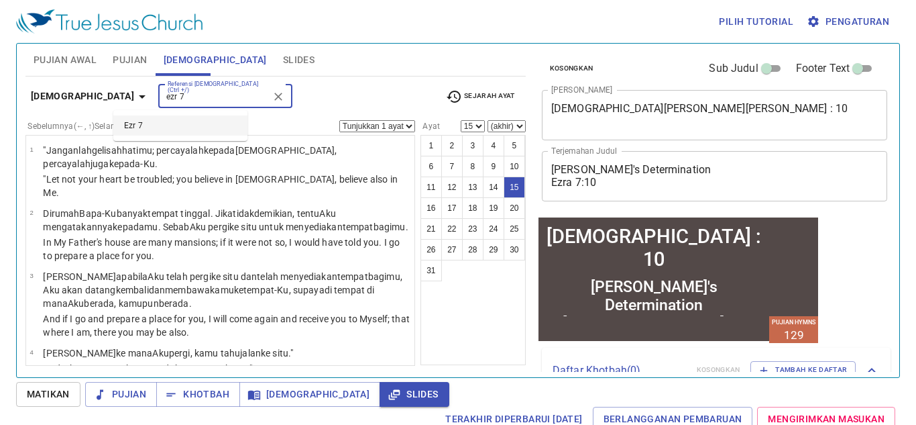
scroll to position [772, 0]
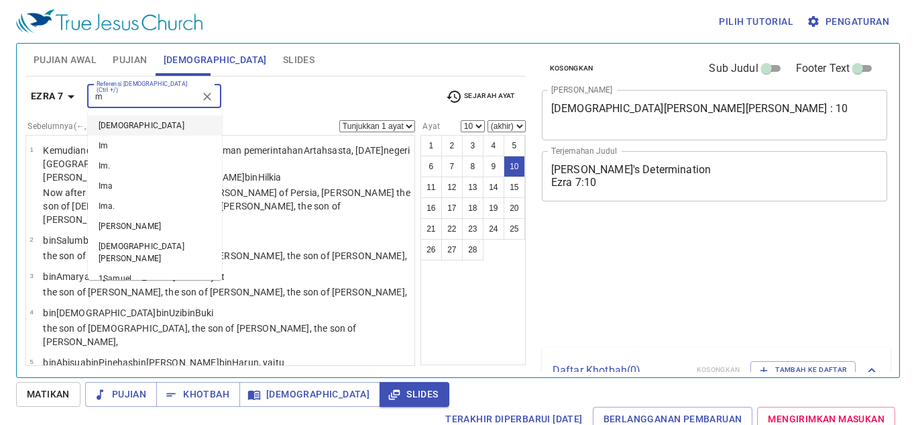
select select "10"
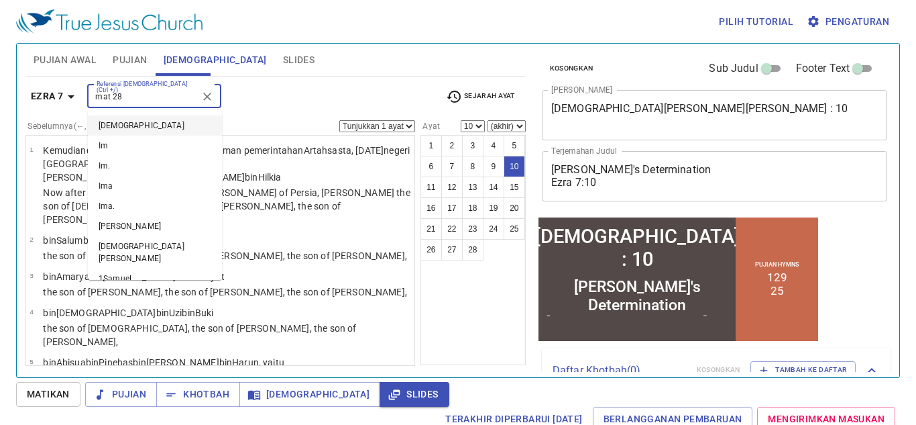
type input "mat 28"
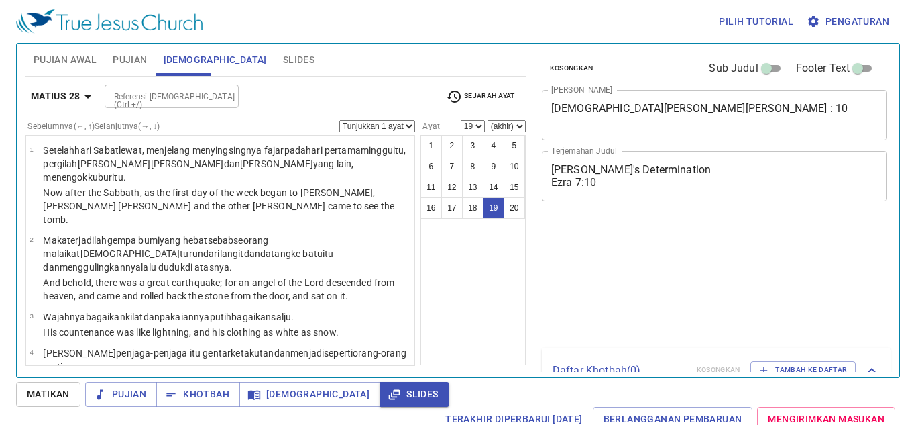
select select "19"
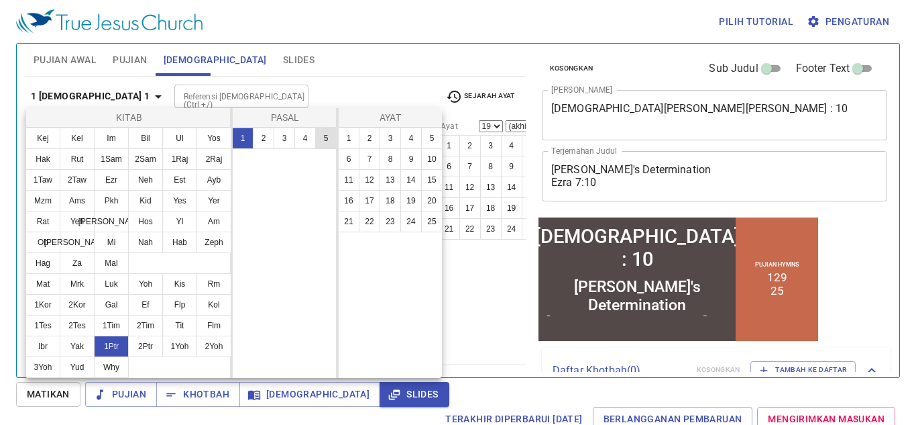
click at [322, 138] on button "5" at bounding box center [325, 137] width 21 height 21
click at [326, 136] on button "5" at bounding box center [325, 137] width 21 height 21
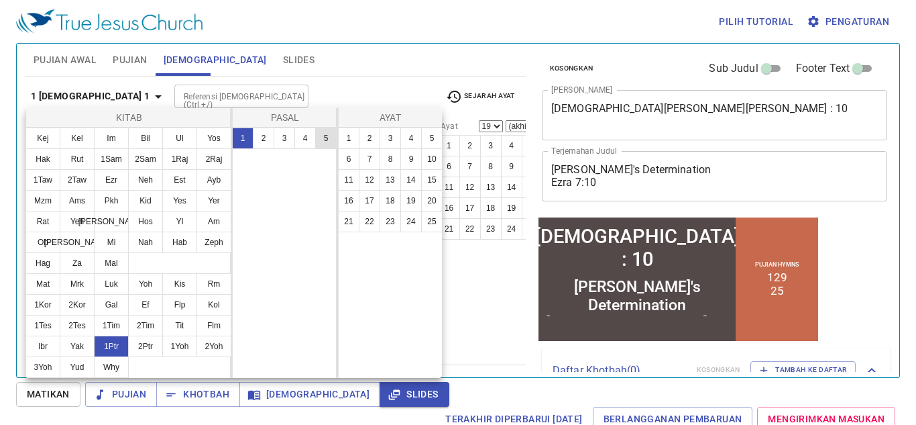
click at [326, 136] on button "5" at bounding box center [325, 137] width 21 height 21
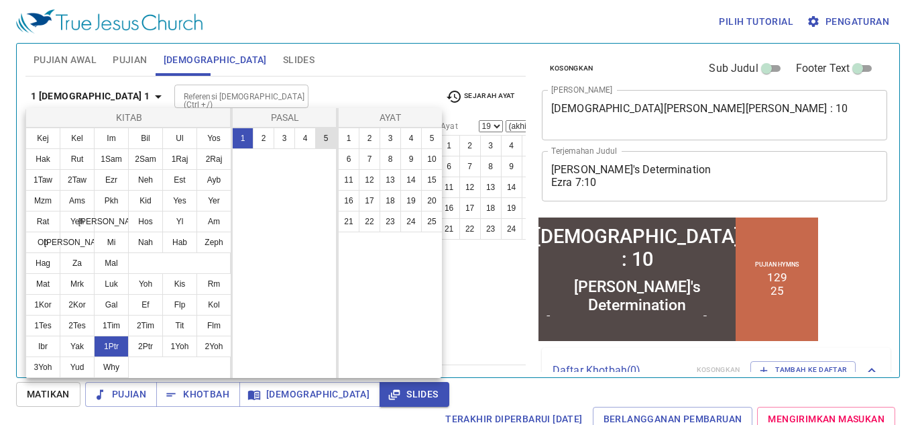
click at [326, 136] on button "5" at bounding box center [325, 137] width 21 height 21
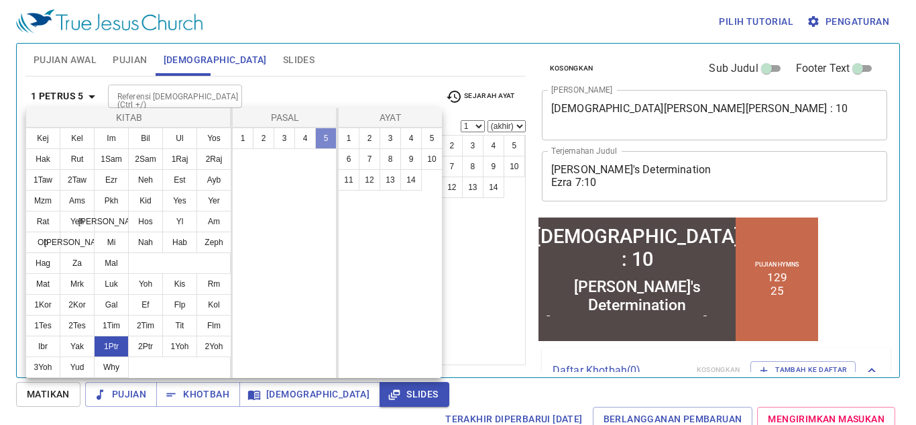
click at [326, 139] on button "5" at bounding box center [325, 137] width 21 height 21
select select "1"
click at [330, 135] on button "5" at bounding box center [325, 137] width 21 height 21
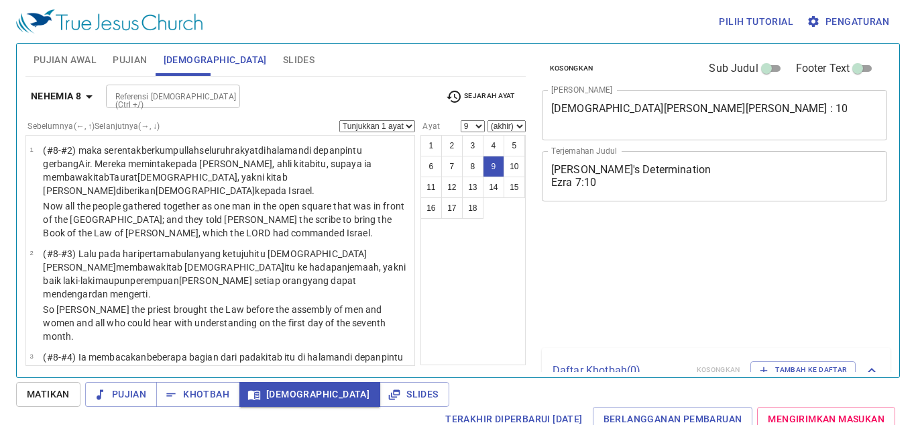
select select "9"
